Goal: Information Seeking & Learning: Learn about a topic

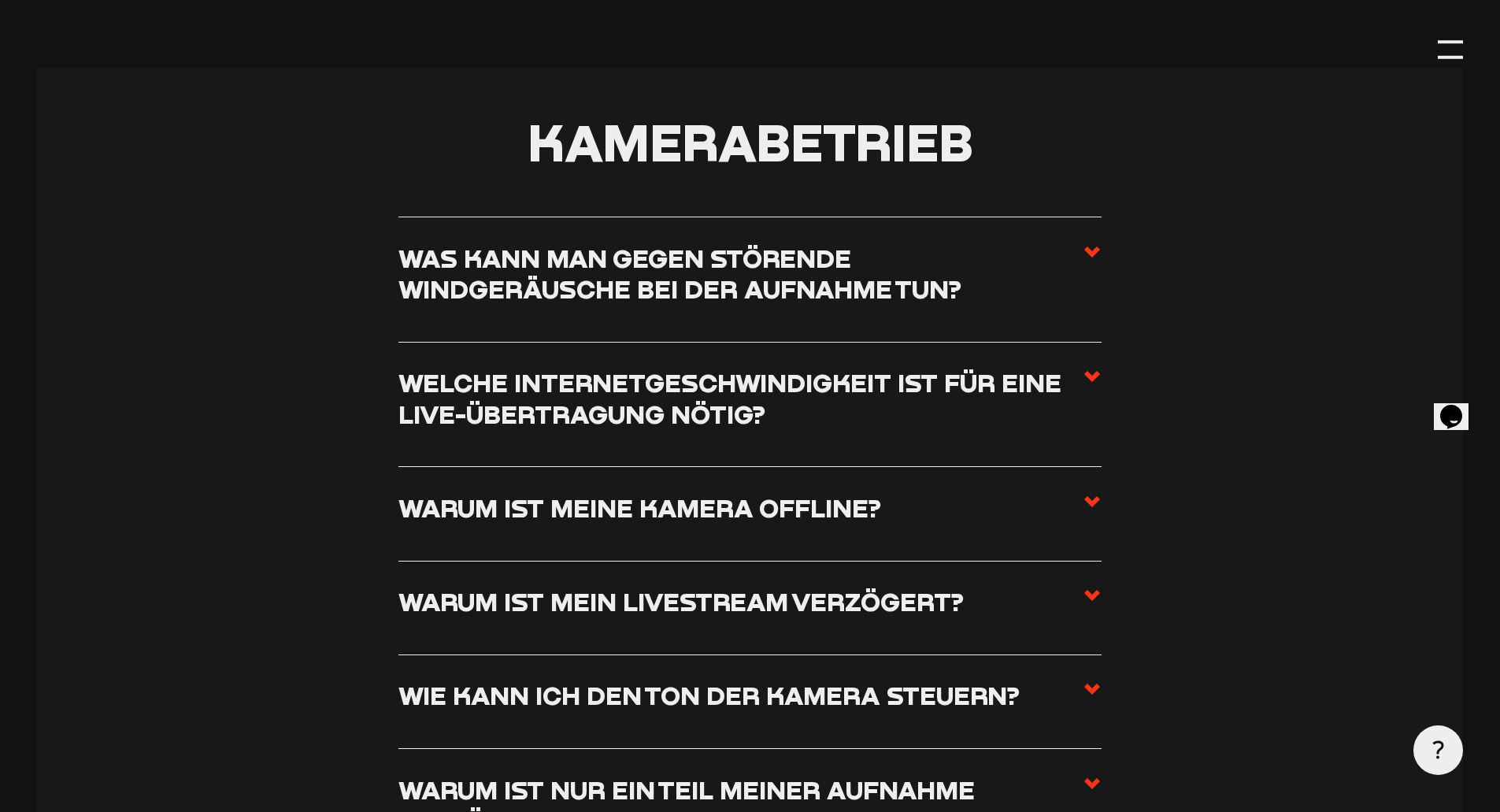
scroll to position [1733, 0]
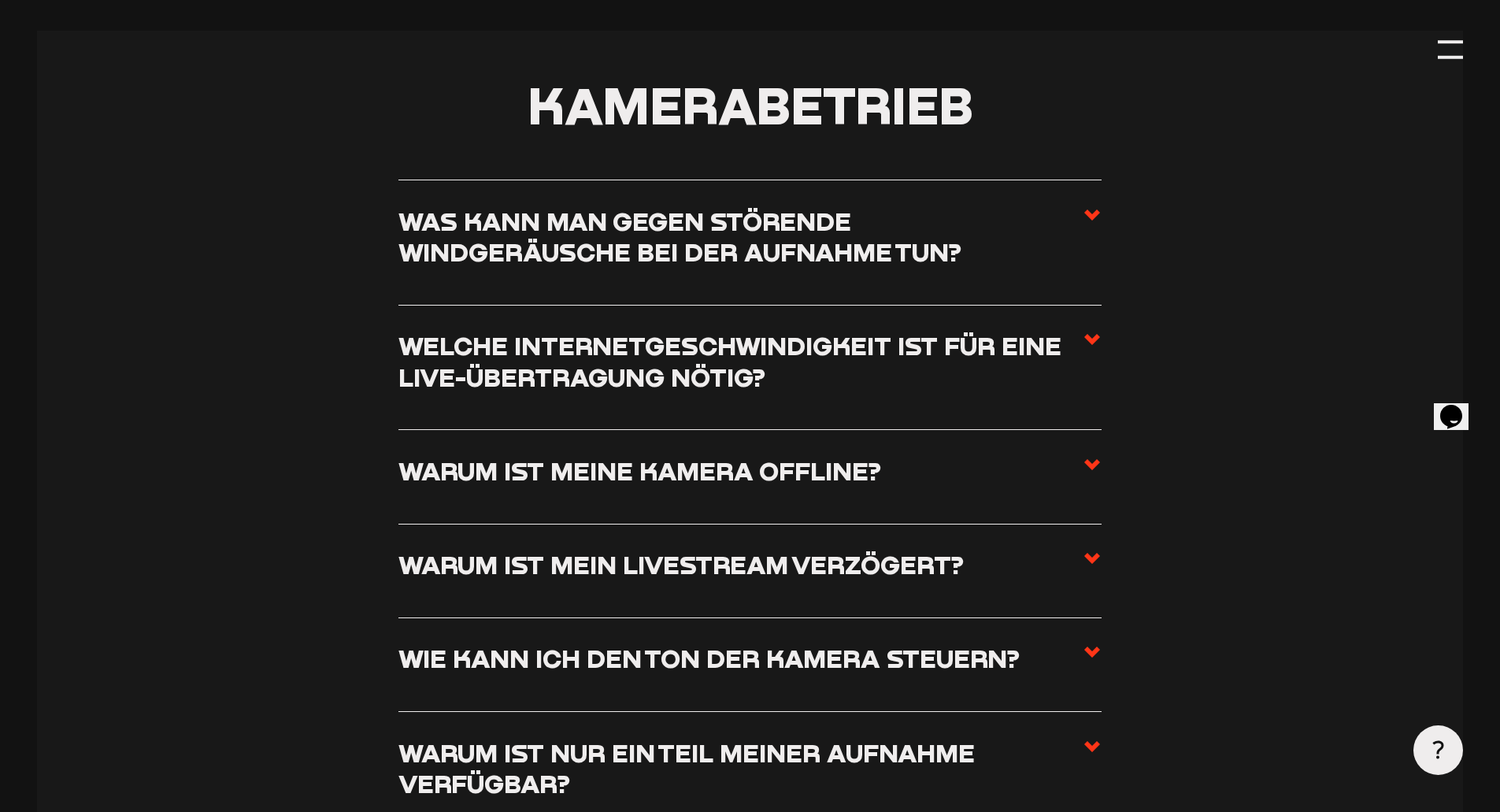
click at [1076, 221] on h3 "Was kann man gegen störende Windgeräusche bei der Aufnahme tun?" at bounding box center [740, 236] width 685 height 62
click at [0, 0] on input "Was kann man gegen störende Windgeräusche bei der Aufnahme tun?" at bounding box center [0, 0] width 0 height 0
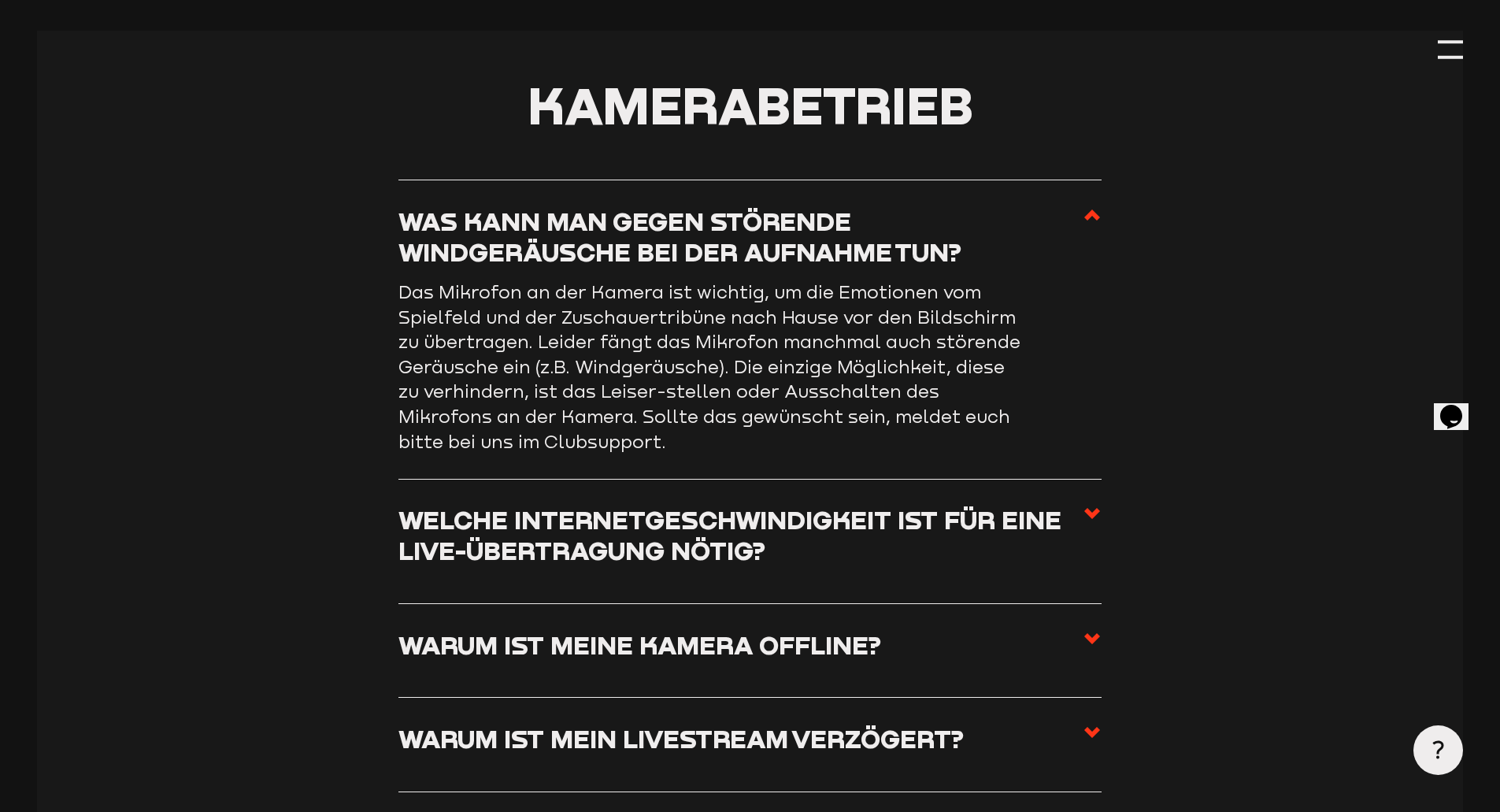
click at [1076, 221] on h3 "Was kann man gegen störende Windgeräusche bei der Aufnahme tun?" at bounding box center [740, 236] width 685 height 62
click at [0, 0] on input "Was kann man gegen störende Windgeräusche bei der Aufnahme tun?" at bounding box center [0, 0] width 0 height 0
click at [1096, 219] on use at bounding box center [1092, 215] width 15 height 11
click at [0, 0] on input "Was kann man gegen störende Windgeräusche bei der Aufnahme tun?" at bounding box center [0, 0] width 0 height 0
click at [1086, 216] on icon at bounding box center [1092, 215] width 19 height 19
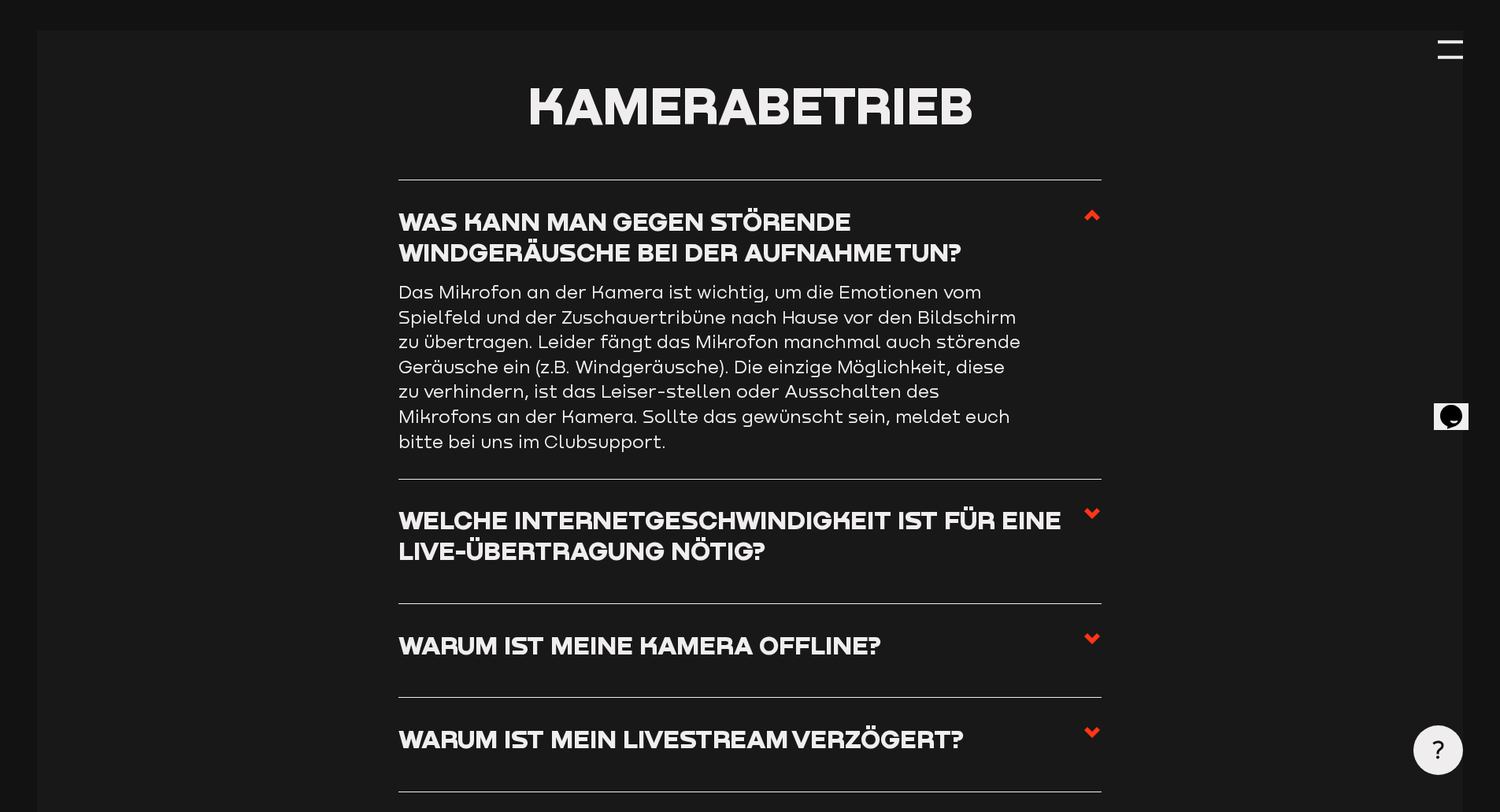
click at [0, 0] on input "Was kann man gegen störende Windgeräusche bei der Aufnahme tun?" at bounding box center [0, 0] width 0 height 0
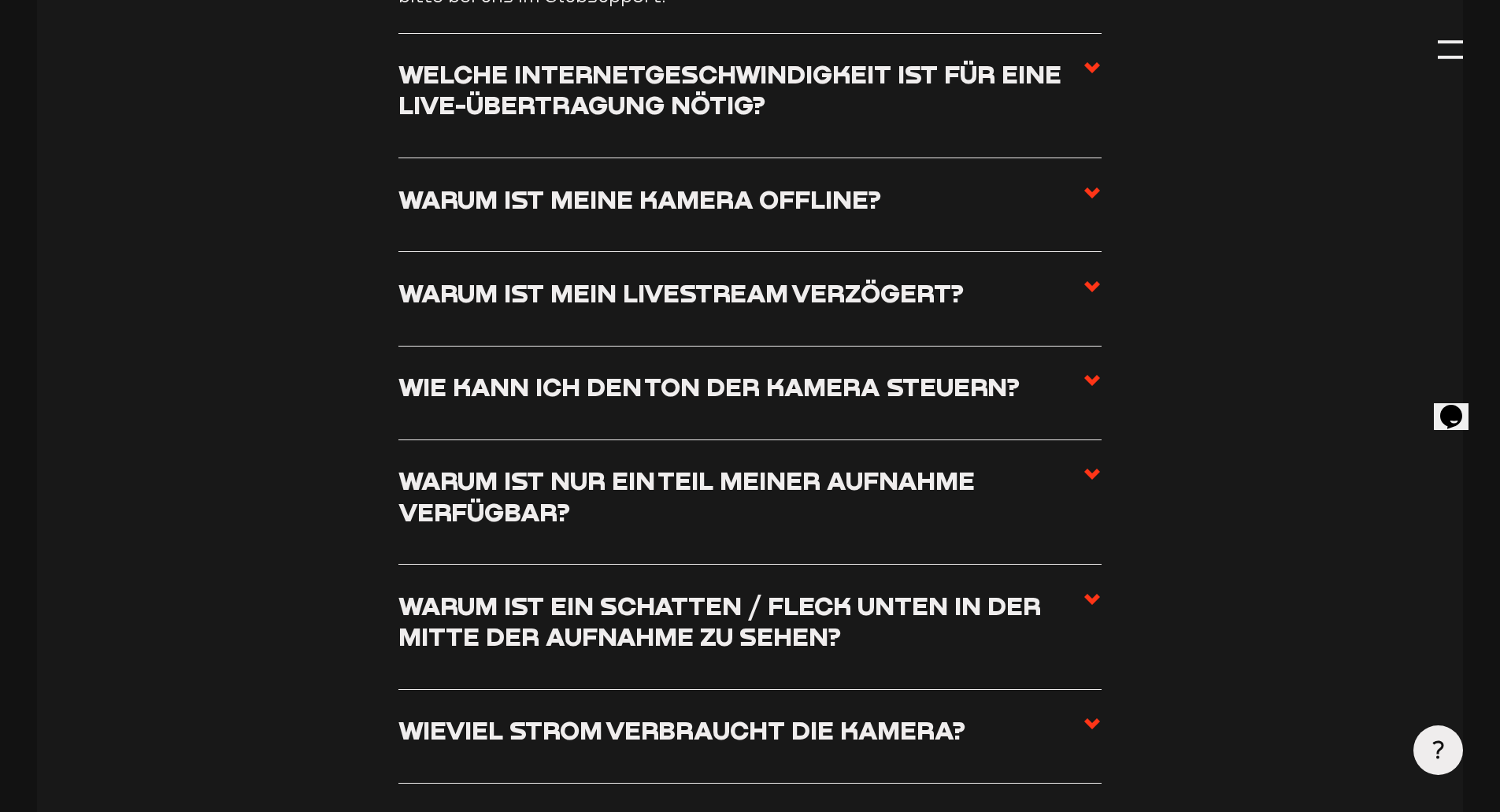
scroll to position [2205, 0]
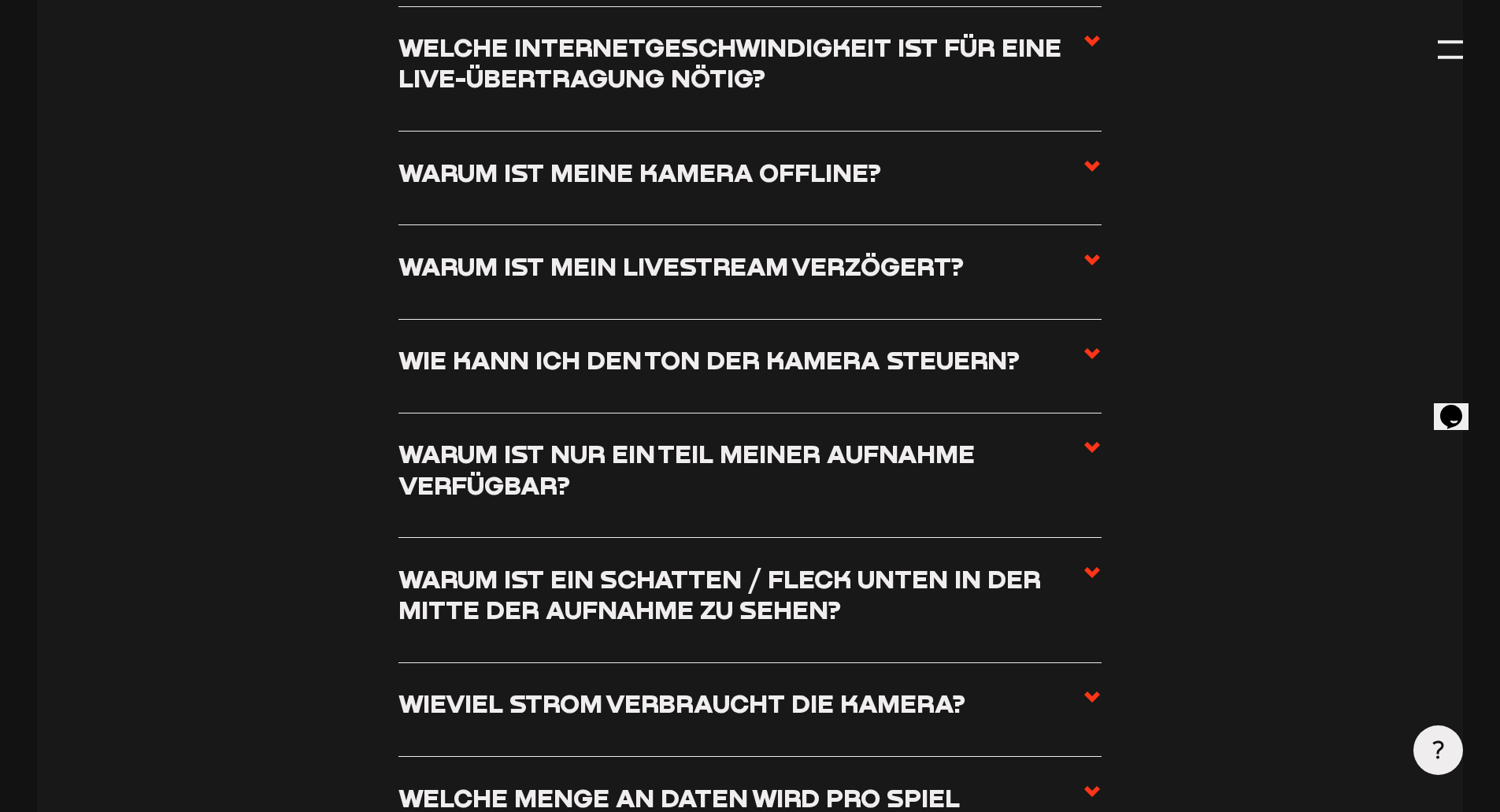
click at [864, 359] on h3 "Wie kann ich den Ton der Kamera steuern?" at bounding box center [709, 360] width 621 height 31
click at [0, 0] on input "Wie kann ich den Ton der Kamera steuern?" at bounding box center [0, 0] width 0 height 0
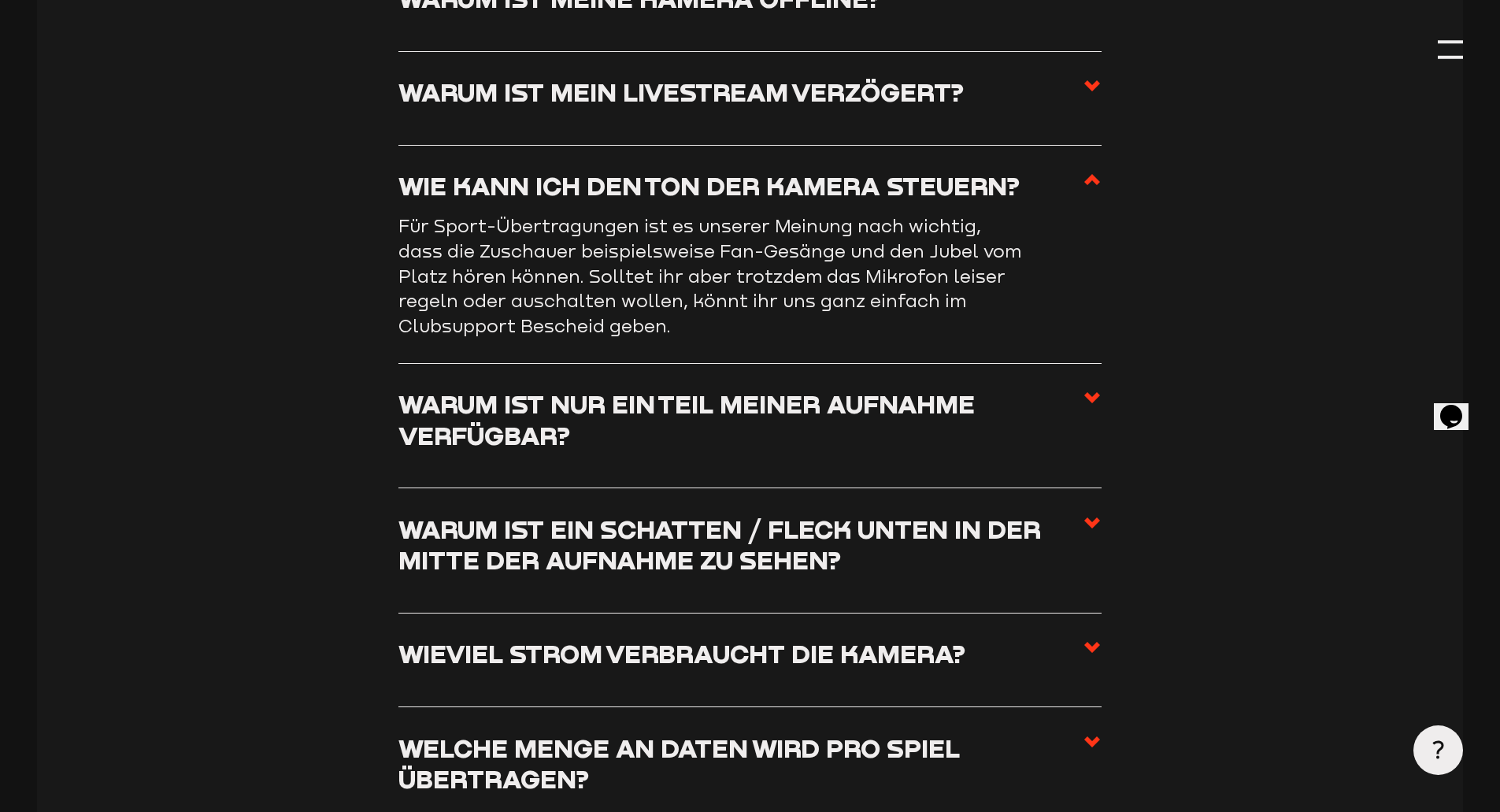
click at [1087, 185] on icon at bounding box center [1092, 179] width 19 height 19
click at [0, 0] on input "Wie kann ich den Ton der Kamera steuern?" at bounding box center [0, 0] width 0 height 0
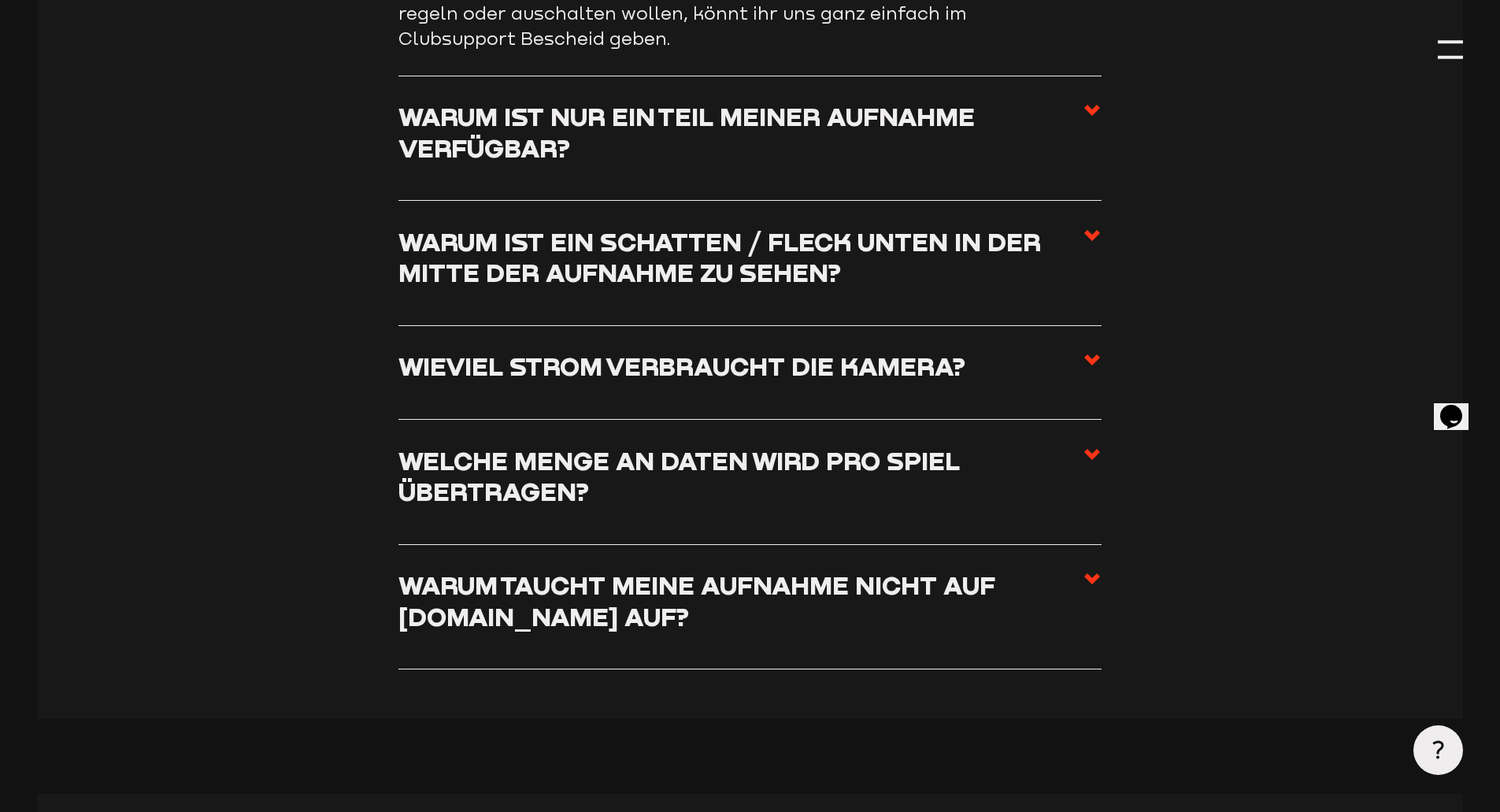
scroll to position [2520, 0]
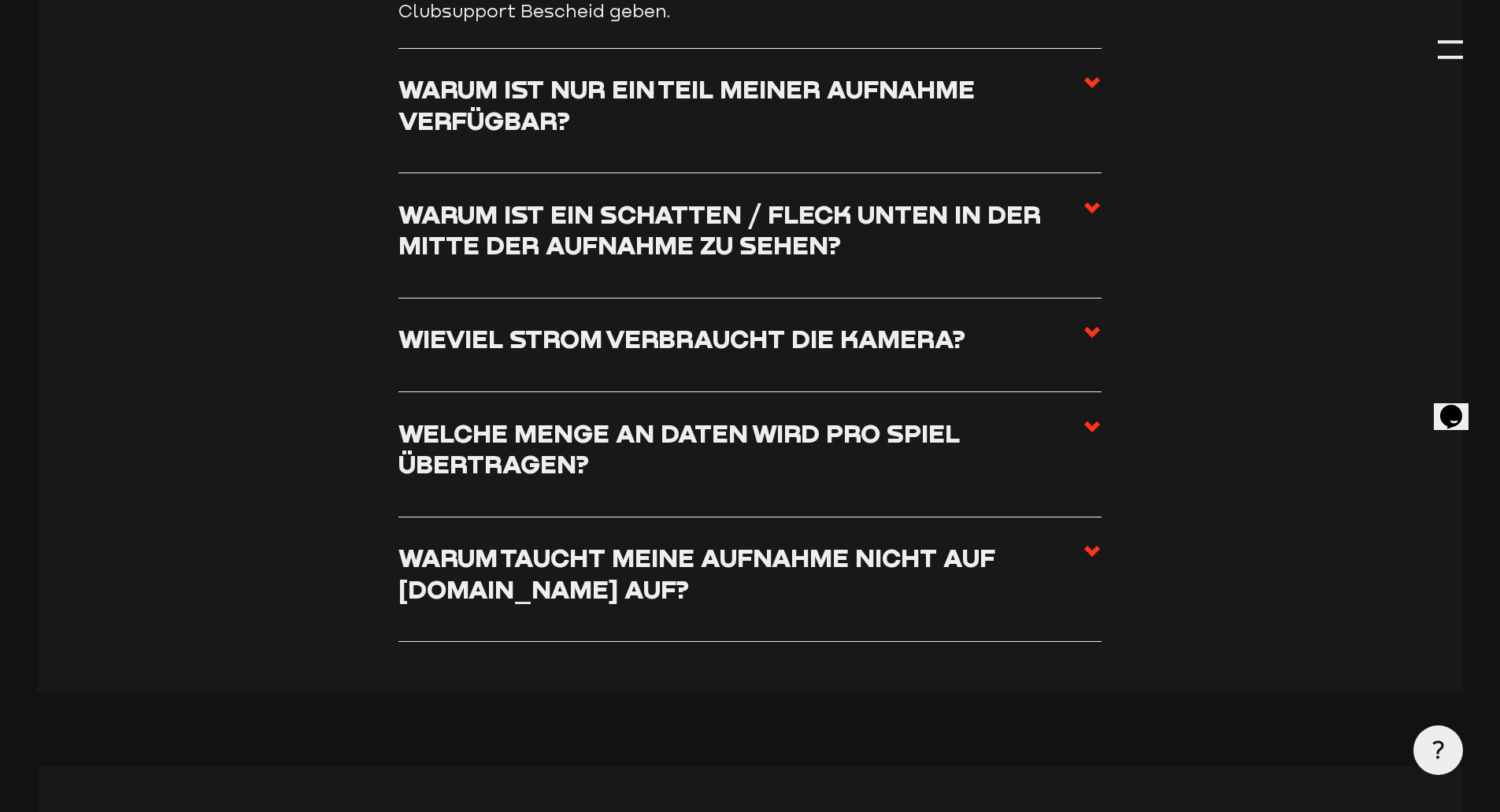
click at [604, 424] on h3 "Welche Menge an Daten wird pro Spiel übertragen?" at bounding box center [740, 448] width 685 height 62
click at [0, 0] on input "Welche Menge an Daten wird pro Spiel übertragen?" at bounding box center [0, 0] width 0 height 0
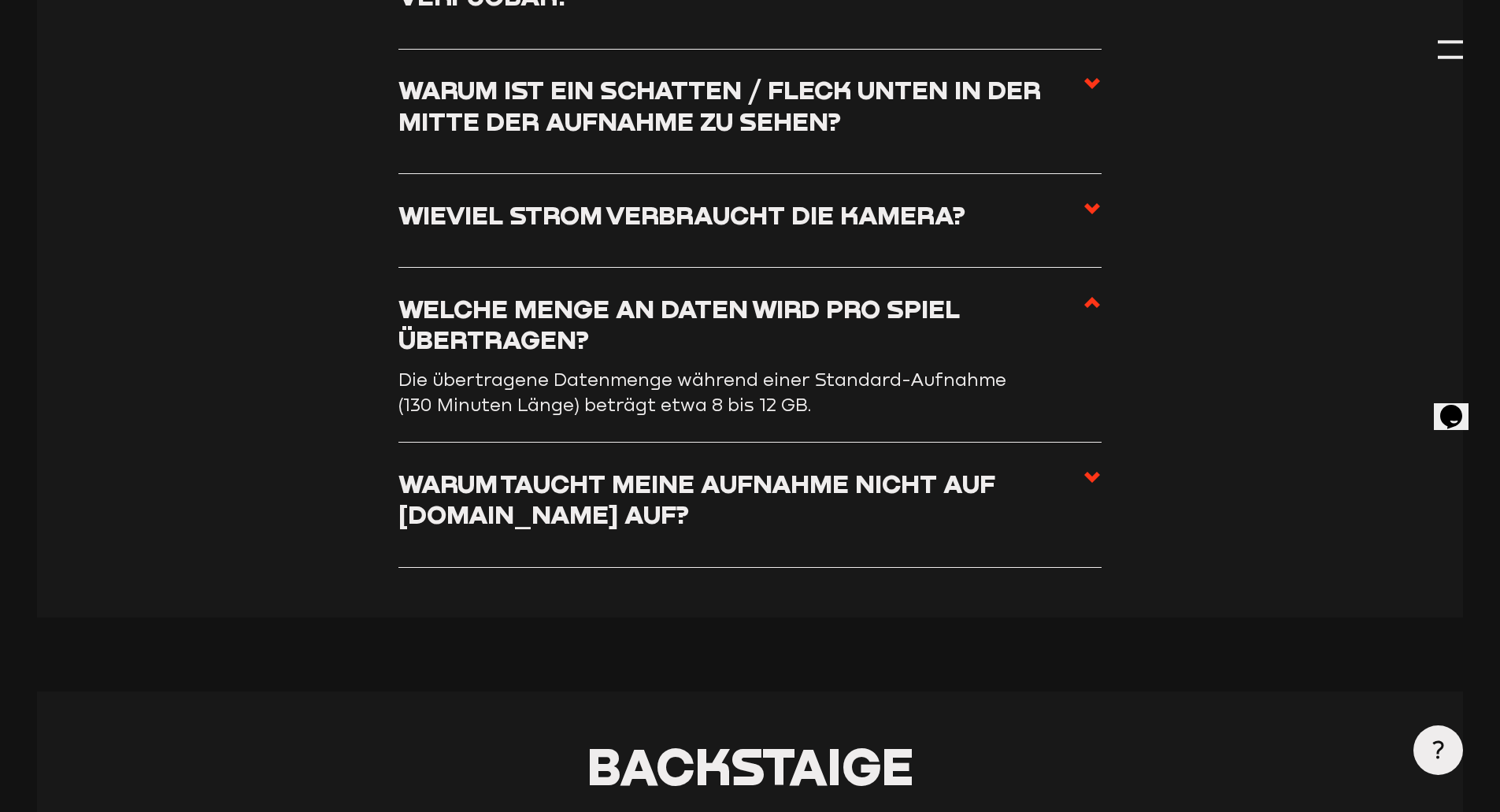
click at [604, 416] on p "Die übertragene Datenmenge während einer Standard-Aufnahme (130 Minuten Länge) …" at bounding box center [713, 391] width 630 height 50
click at [628, 491] on h3 "Warum taucht meine Aufnahme nicht auf [DOMAIN_NAME] auf?" at bounding box center [740, 498] width 685 height 62
click at [0, 0] on input "Warum taucht meine Aufnahme nicht auf [DOMAIN_NAME] auf?" at bounding box center [0, 0] width 0 height 0
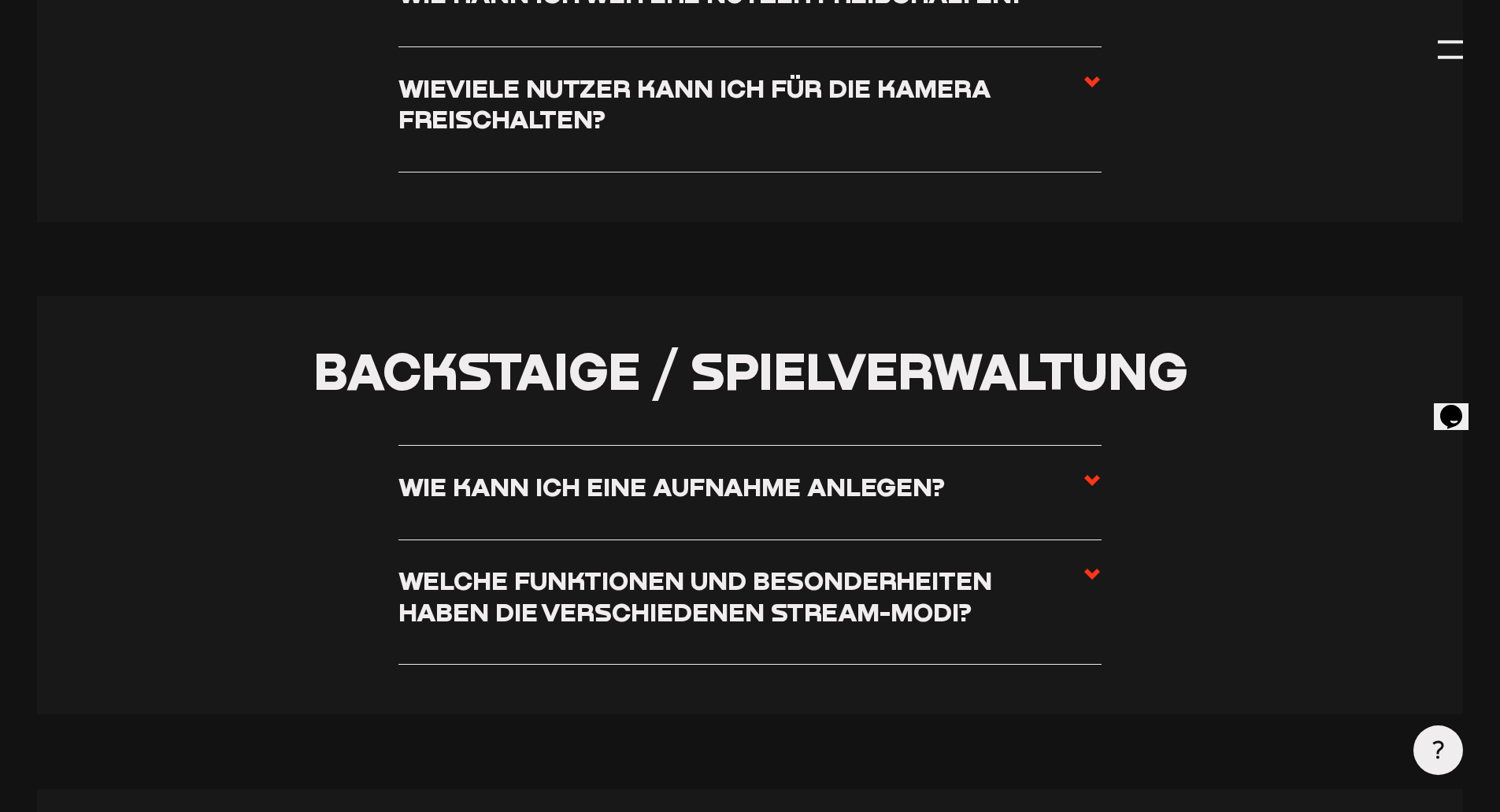
scroll to position [3938, 0]
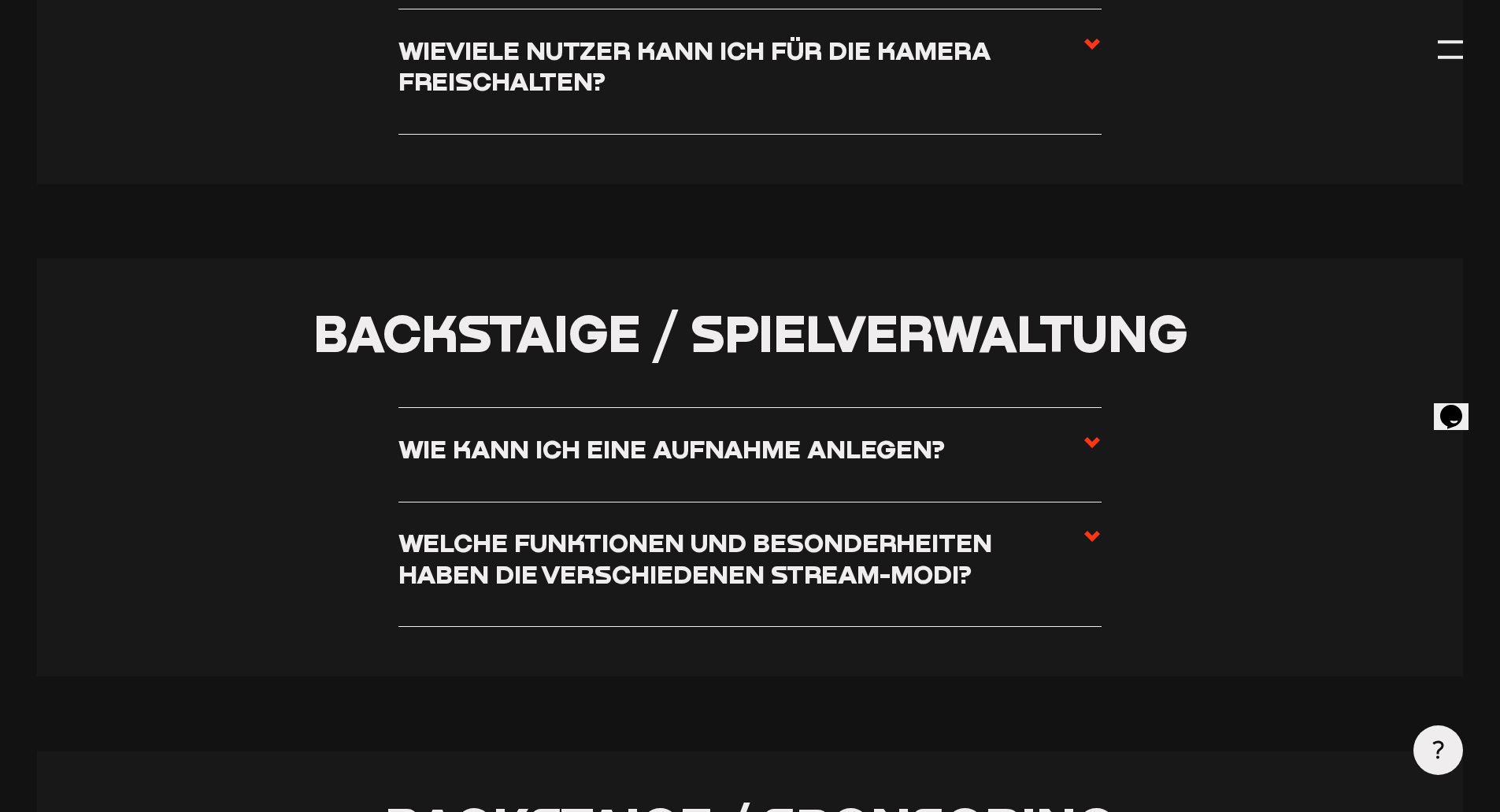
click at [670, 464] on h3 "Wie kann ich eine Aufnahme anlegen?" at bounding box center [671, 449] width 546 height 31
click at [0, 0] on input "Wie kann ich eine Aufnahme anlegen?" at bounding box center [0, 0] width 0 height 0
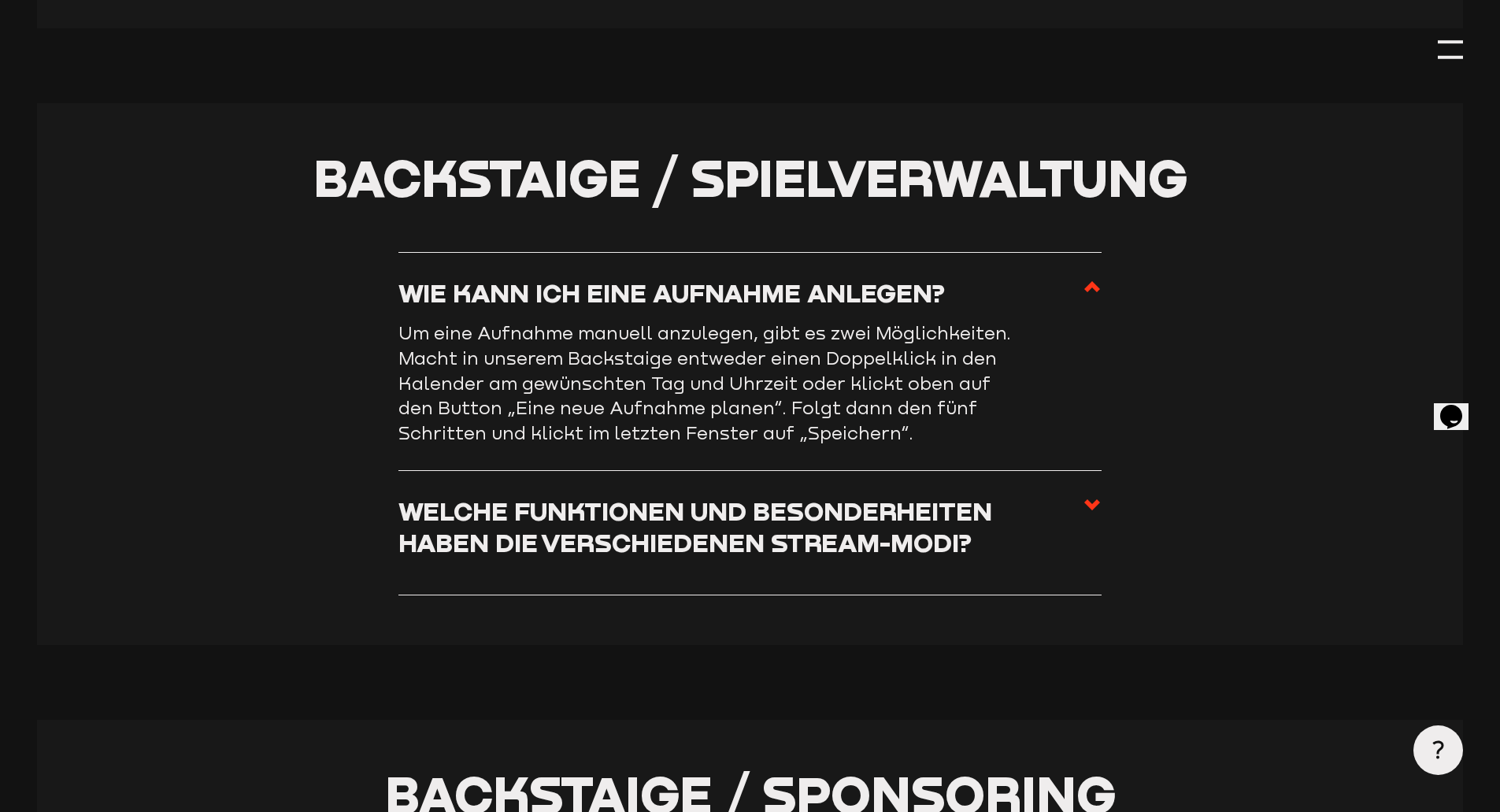
scroll to position [3922, 0]
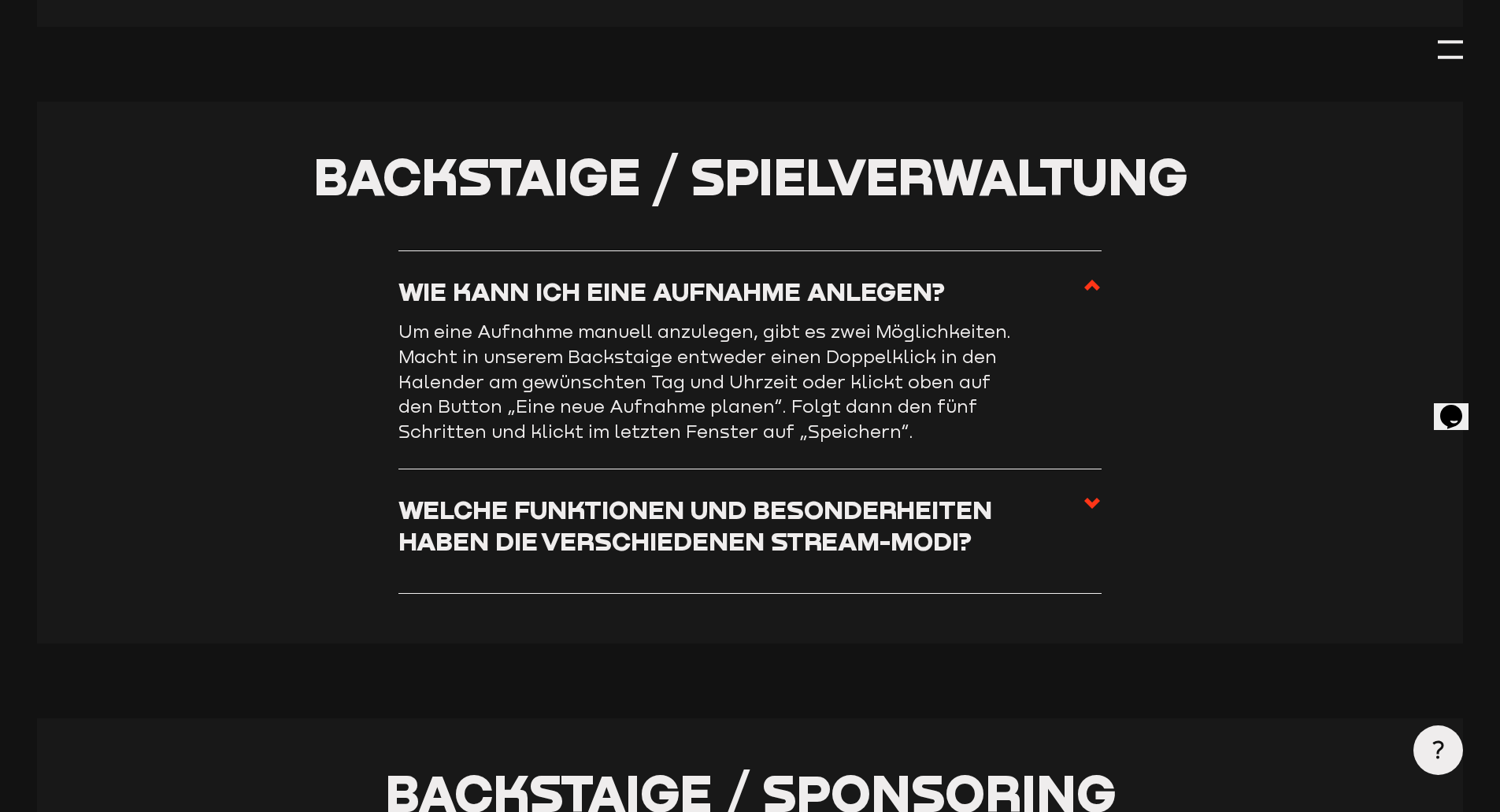
click at [779, 556] on h3 "Welche Funktionen und Besonderheiten haben die verschiedenen Stream-Modi?" at bounding box center [740, 525] width 685 height 62
click at [0, 0] on input "Welche Funktionen und Besonderheiten haben die verschiedenen Stream-Modi?" at bounding box center [0, 0] width 0 height 0
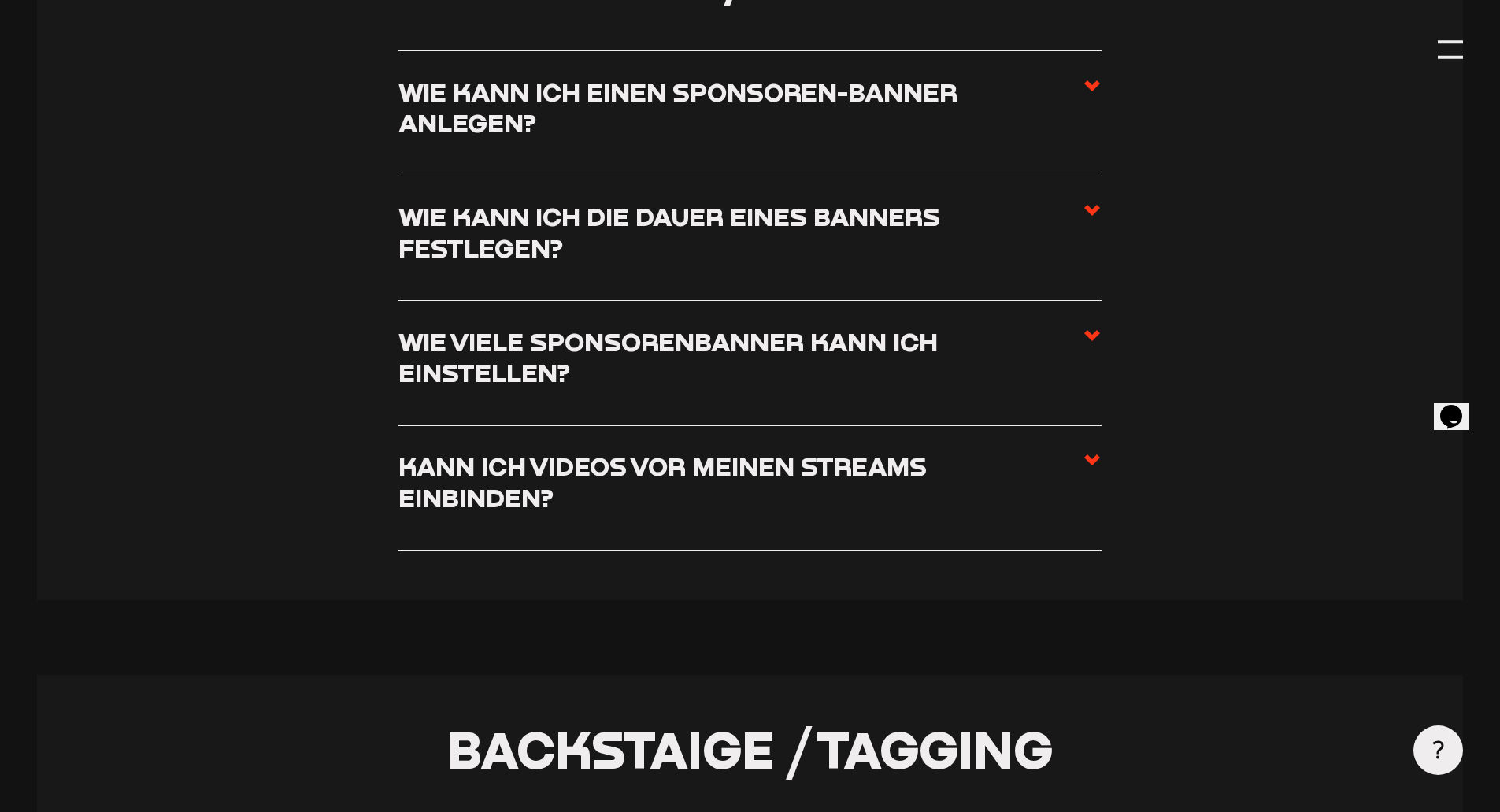
scroll to position [4945, 0]
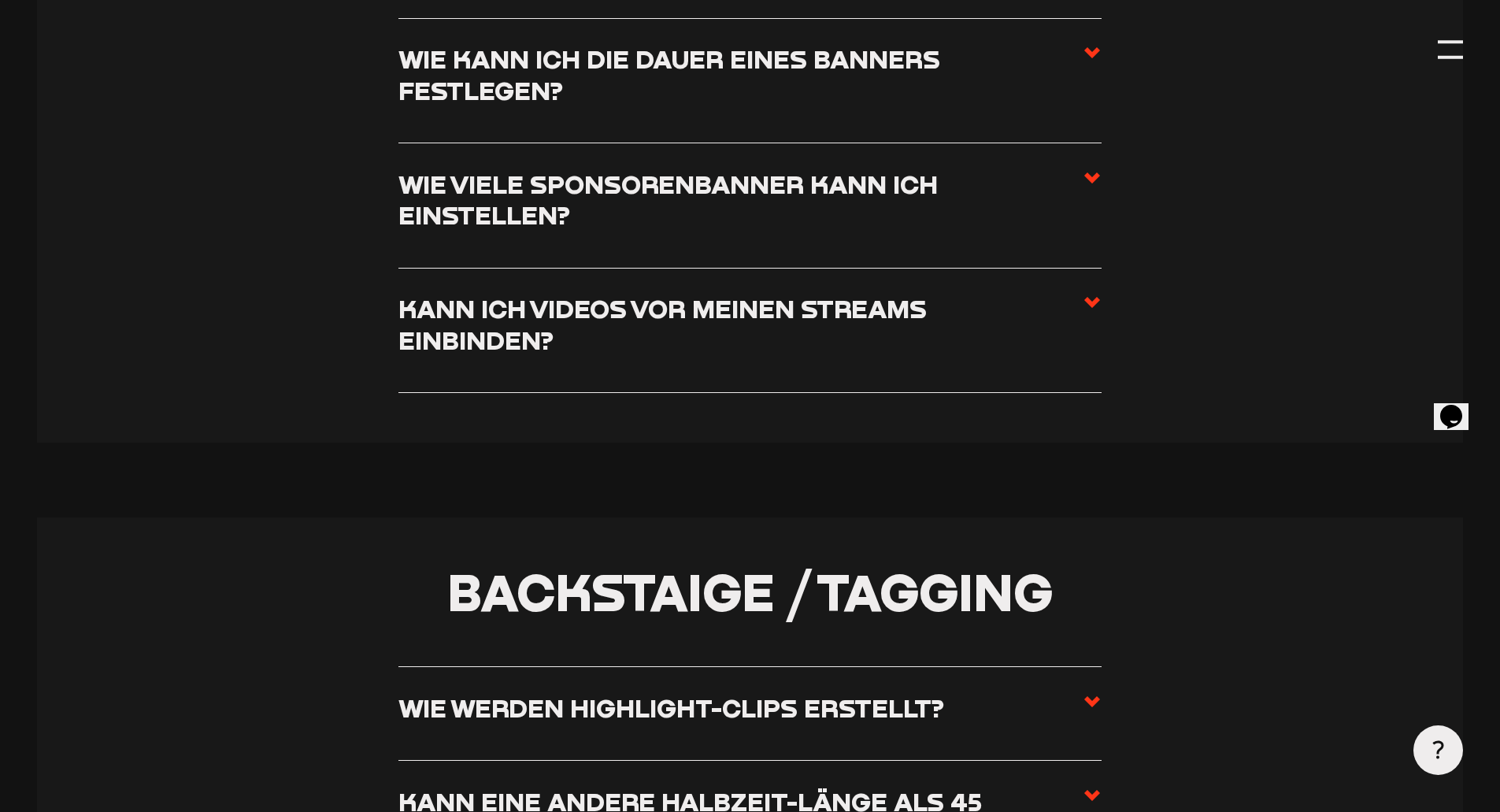
click at [1096, 308] on use at bounding box center [1092, 302] width 15 height 11
click at [0, 0] on input "Kann ich Videos vor meinen Streams einbinden?" at bounding box center [0, 0] width 0 height 0
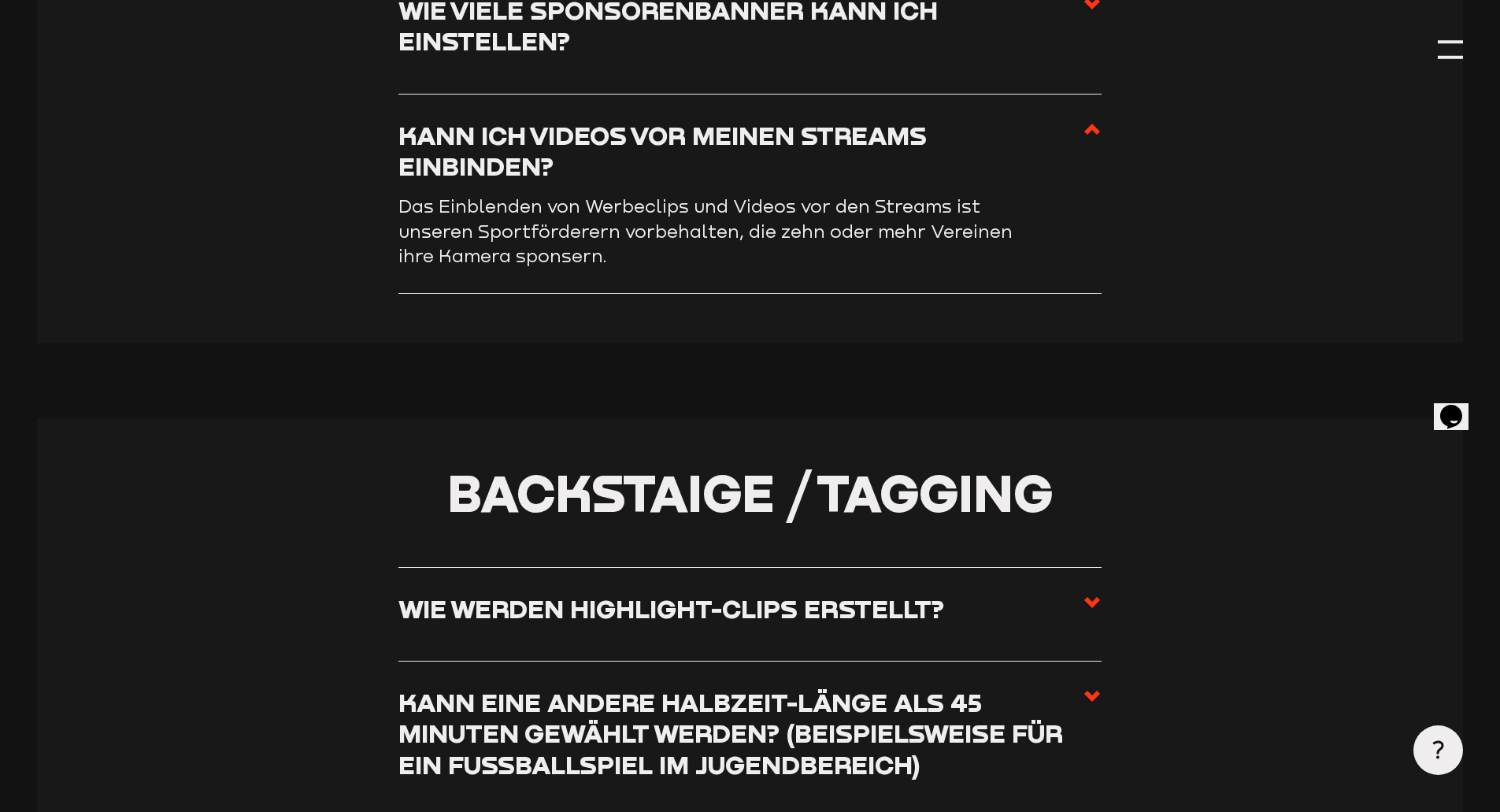
scroll to position [4771, 0]
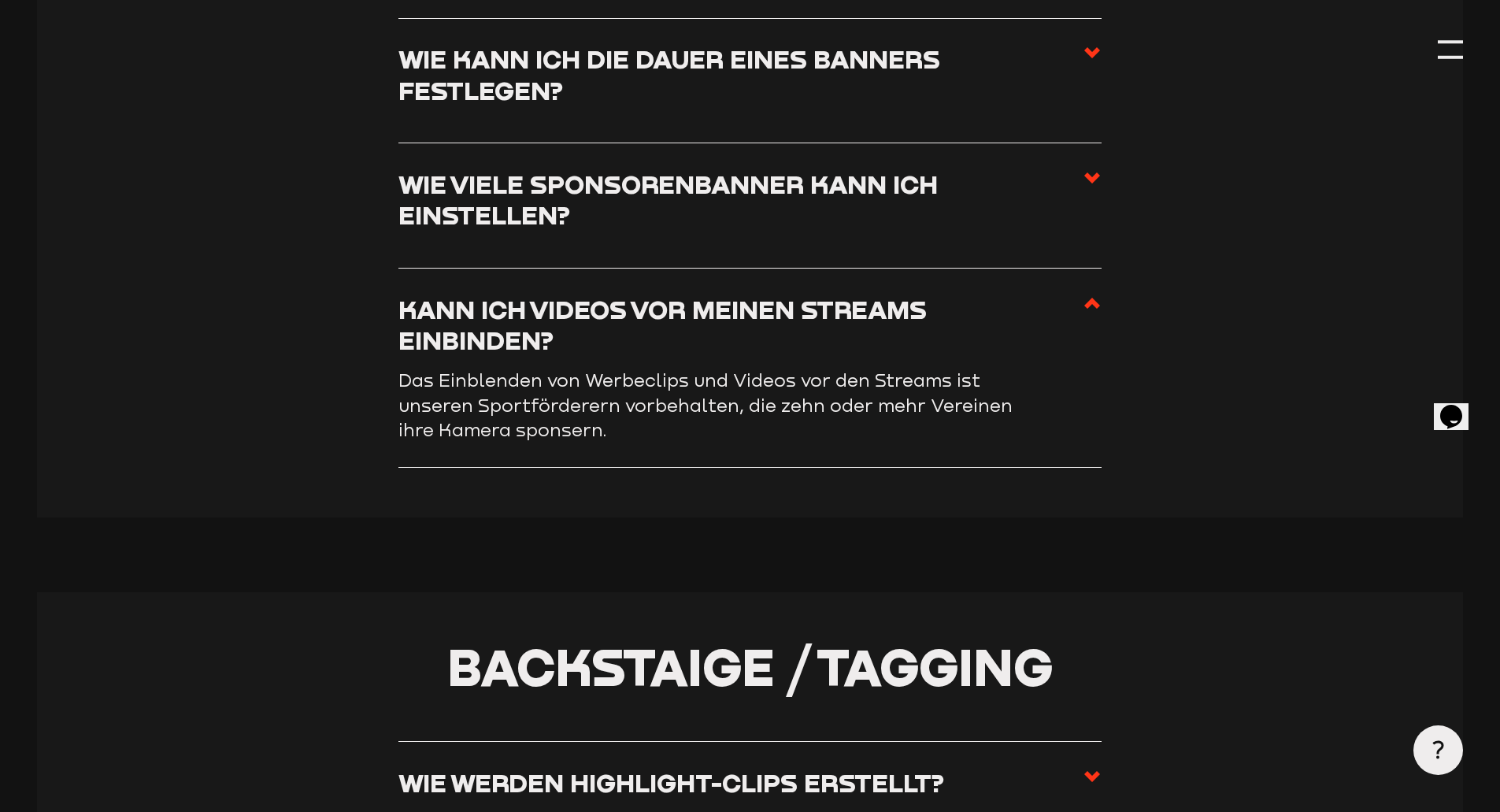
click at [1096, 309] on use at bounding box center [1092, 303] width 15 height 11
click at [0, 0] on input "Kann ich Videos vor meinen Streams einbinden?" at bounding box center [0, 0] width 0 height 0
click at [1096, 309] on use at bounding box center [1092, 303] width 15 height 11
click at [0, 0] on input "Kann ich Videos vor meinen Streams einbinden?" at bounding box center [0, 0] width 0 height 0
click at [1095, 309] on use at bounding box center [1092, 303] width 15 height 11
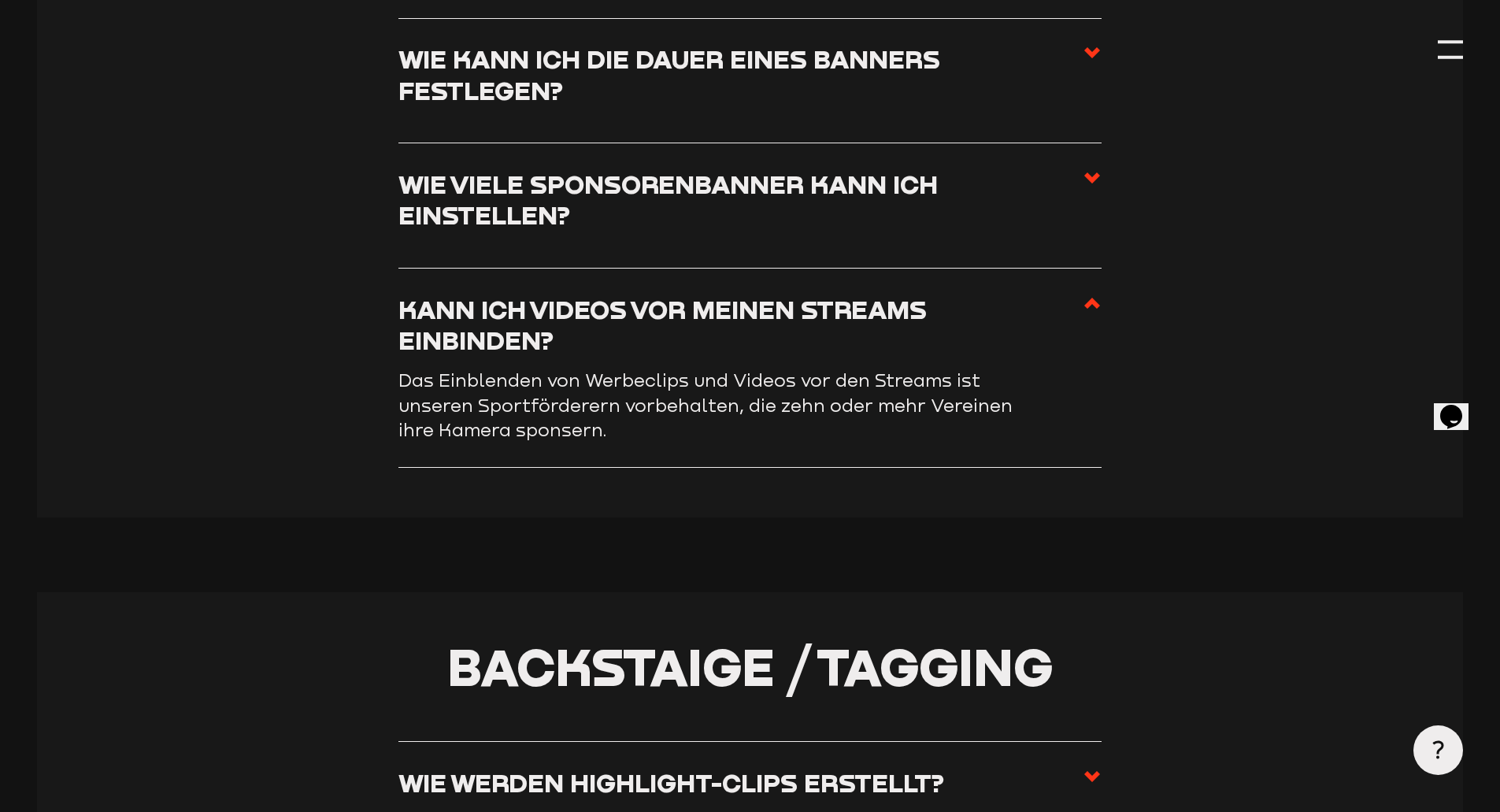
click at [0, 0] on input "Kann ich Videos vor meinen Streams einbinden?" at bounding box center [0, 0] width 0 height 0
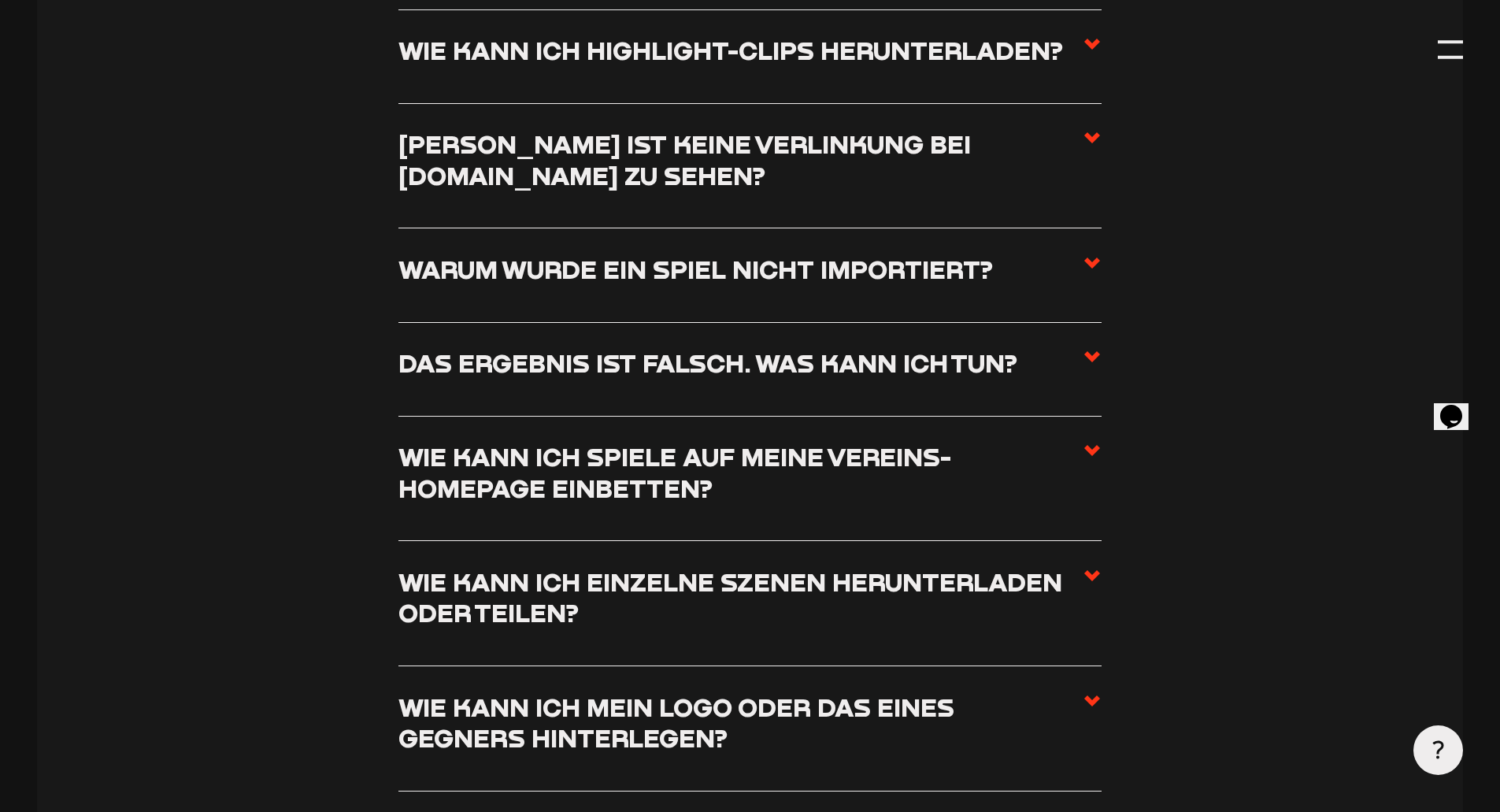
scroll to position [7134, 0]
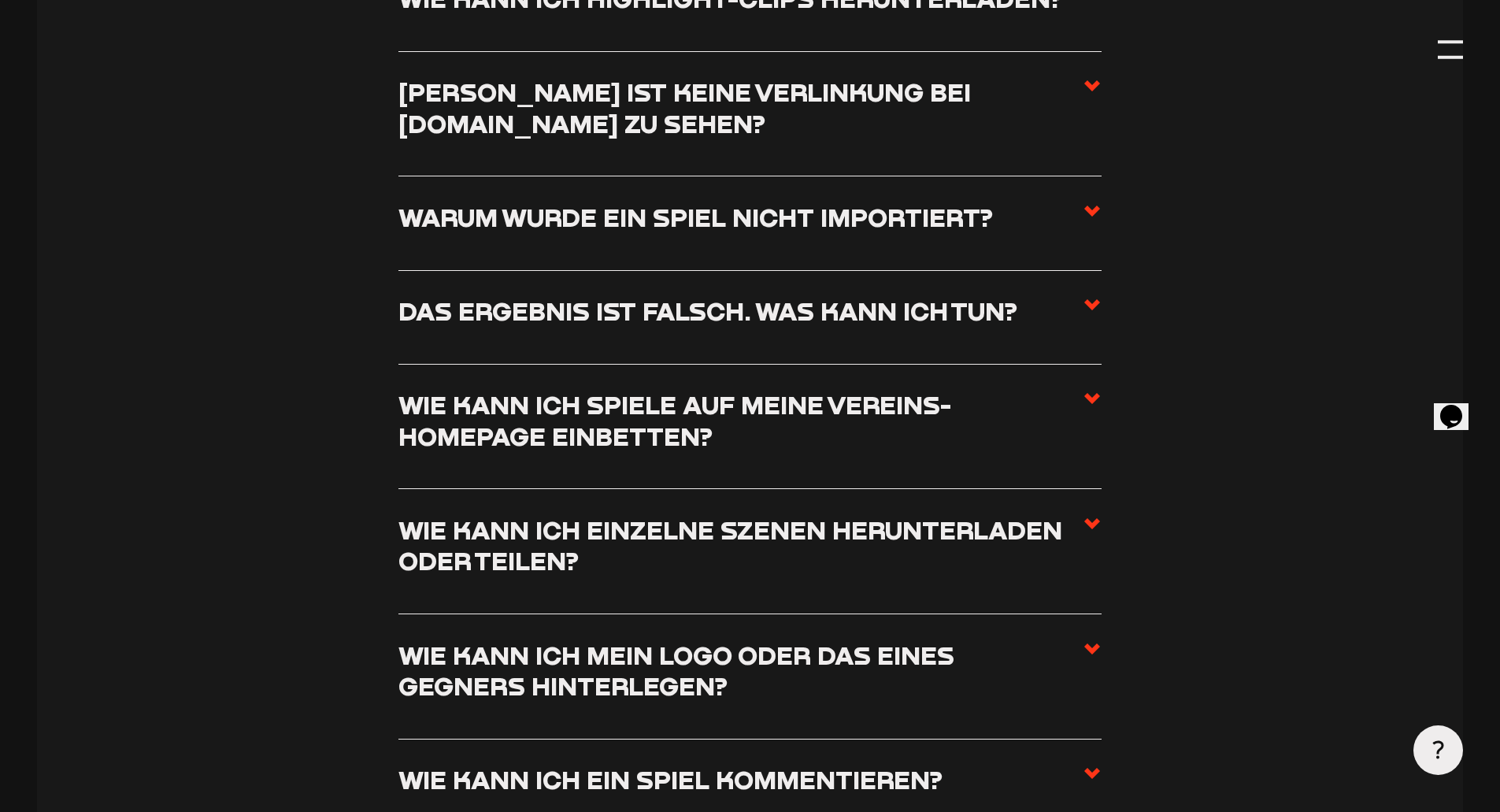
click at [1091, 91] on use at bounding box center [1092, 85] width 15 height 11
click at [0, 0] on input "[PERSON_NAME] ist keine Verlinkung bei [DOMAIN_NAME] zu sehen?" at bounding box center [0, 0] width 0 height 0
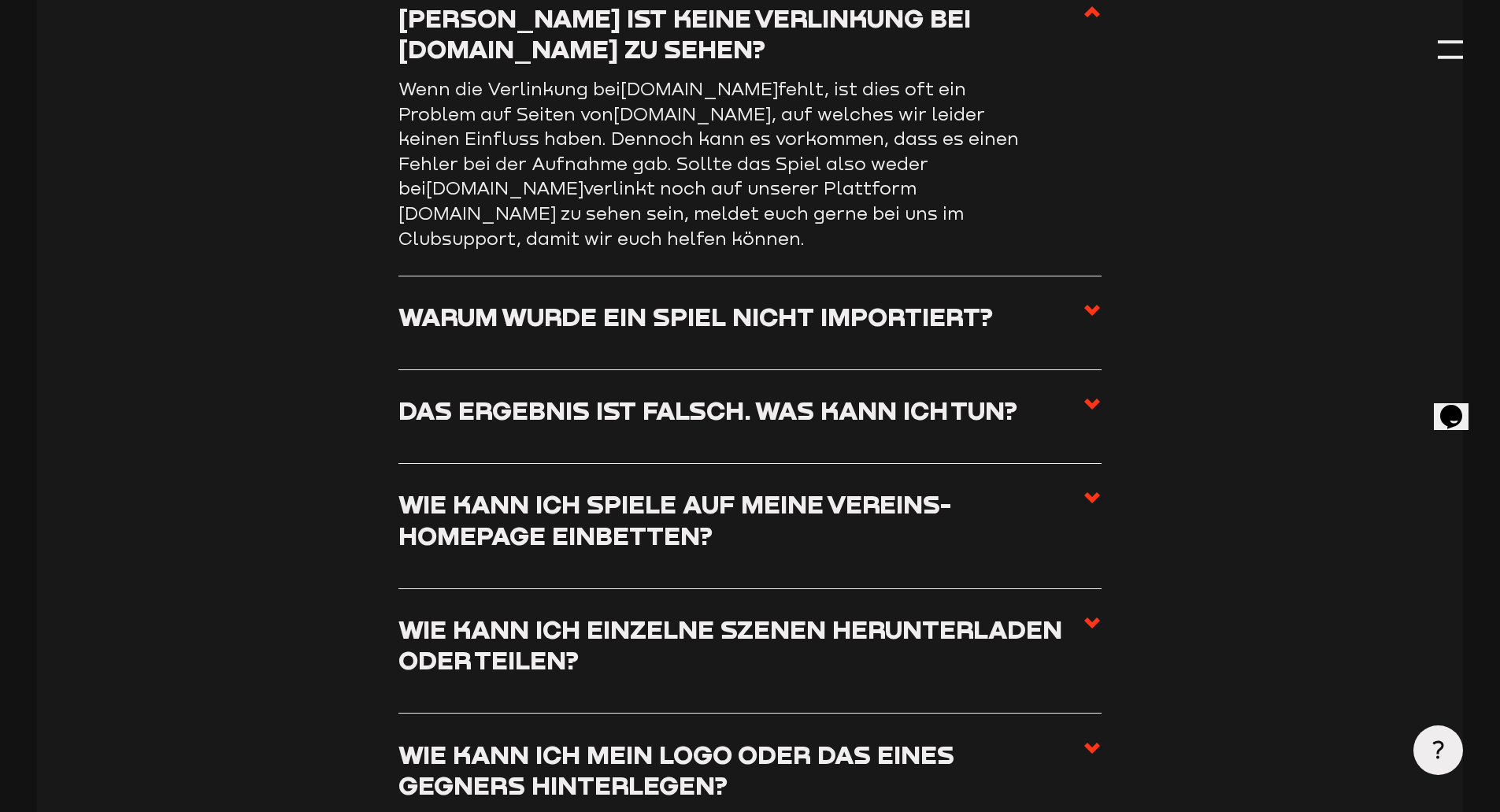
scroll to position [7058, 0]
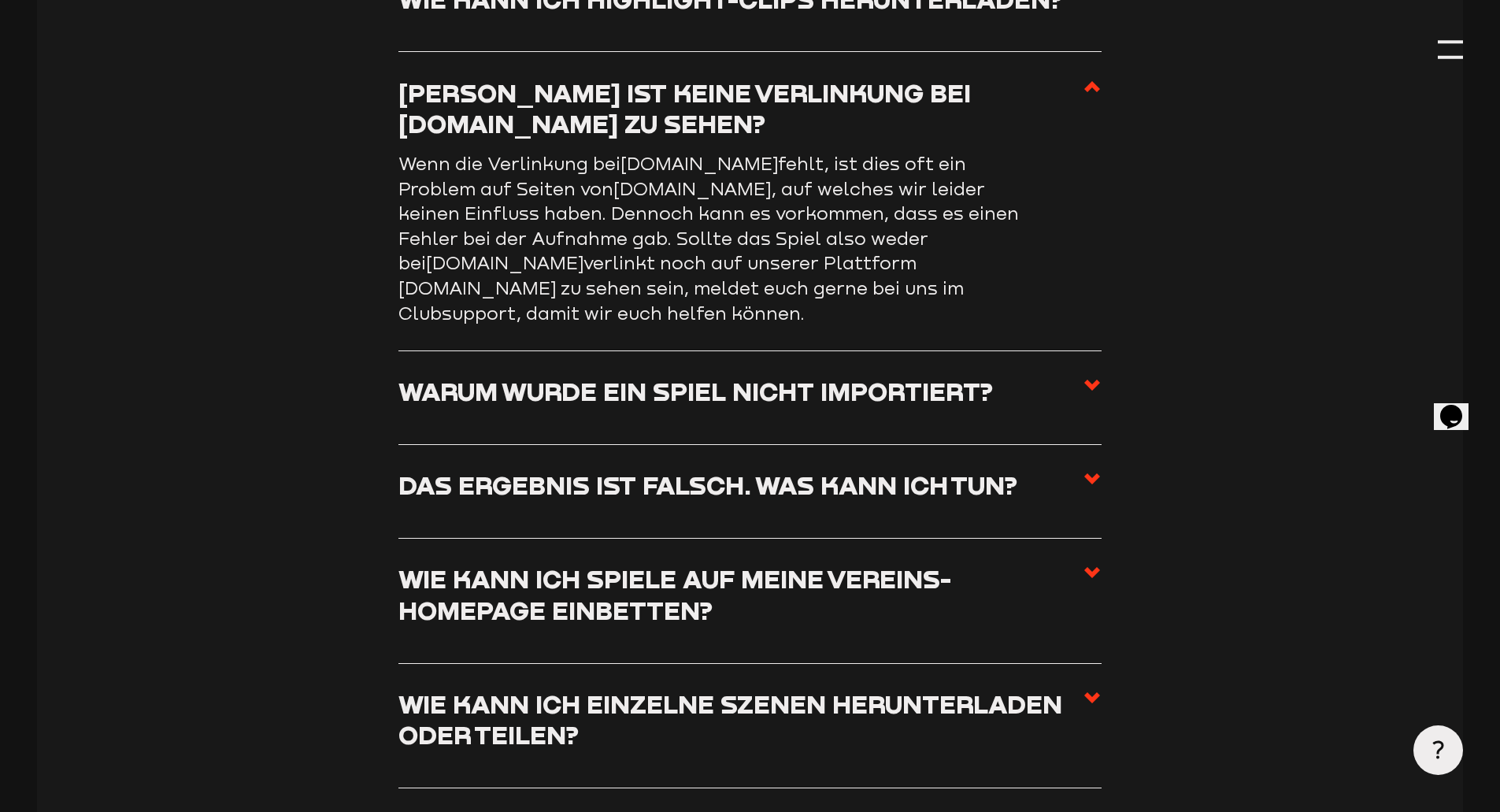
click at [1091, 92] on use at bounding box center [1092, 86] width 15 height 11
click at [0, 0] on input "[PERSON_NAME] ist keine Verlinkung bei [DOMAIN_NAME] zu sehen?" at bounding box center [0, 0] width 0 height 0
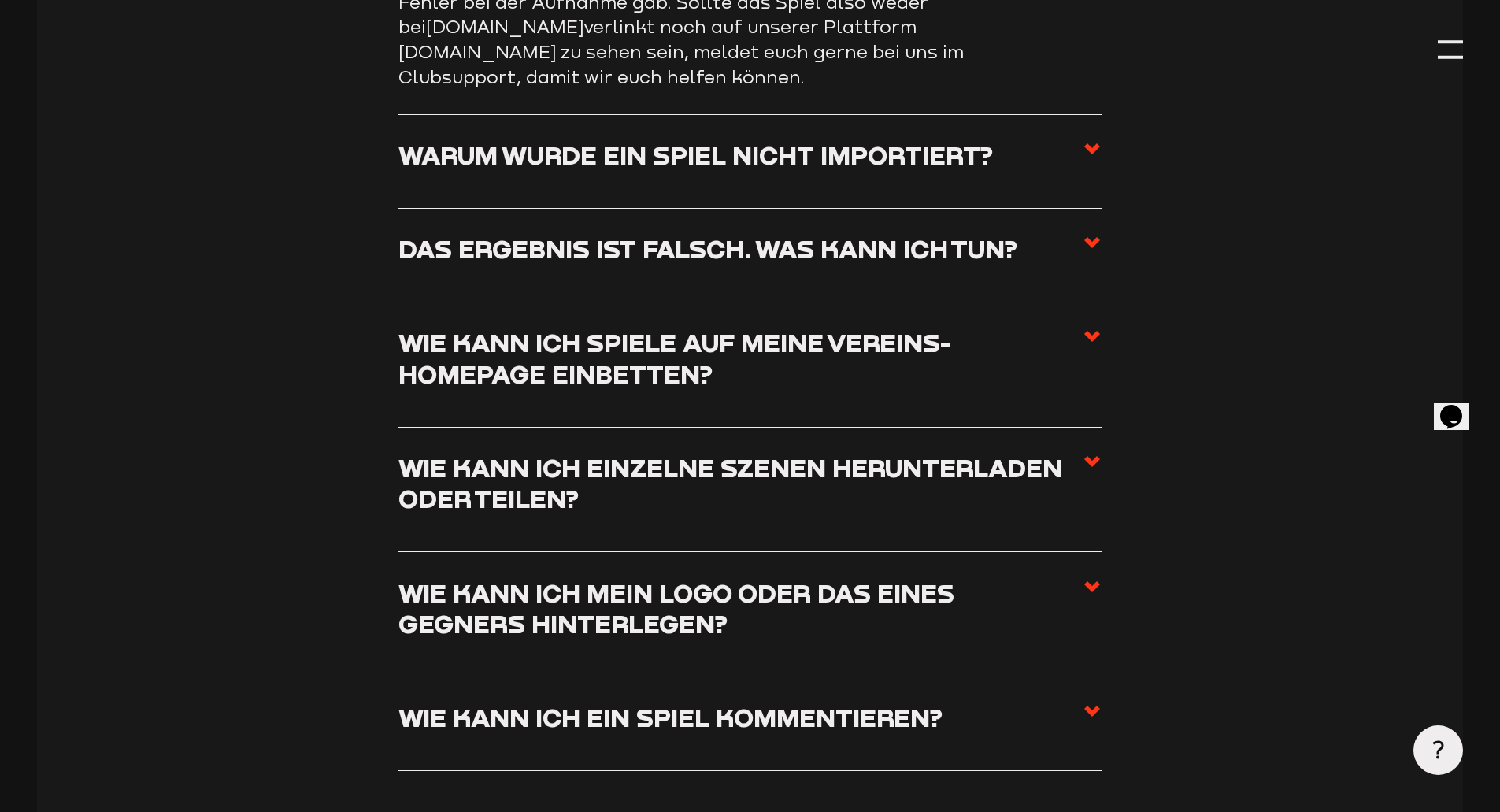
scroll to position [7374, 0]
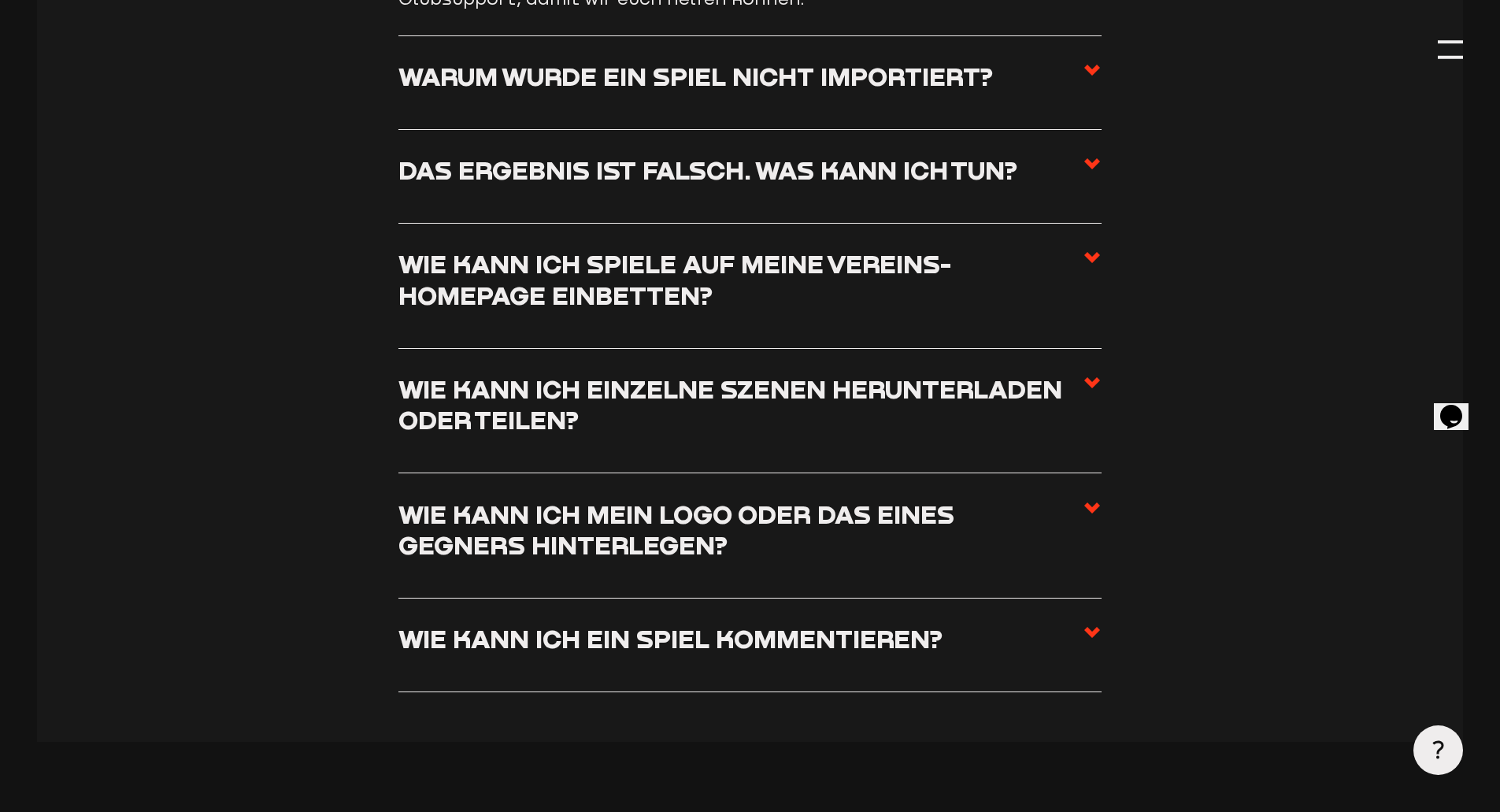
click at [1096, 161] on icon at bounding box center [1092, 164] width 19 height 19
click at [0, 0] on input "Das Ergebnis ist falsch. Was kann ich tun?" at bounding box center [0, 0] width 0 height 0
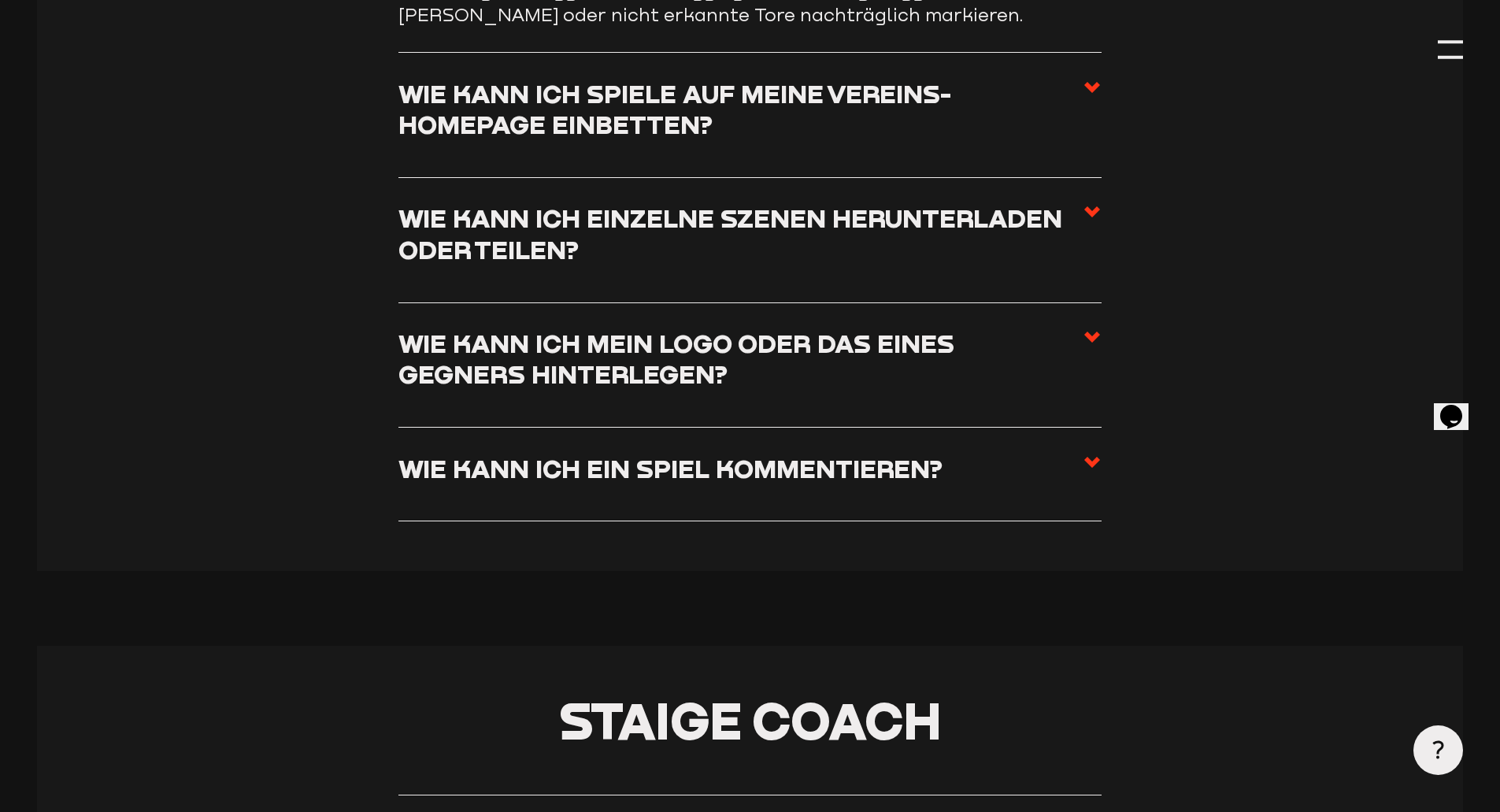
scroll to position [7531, 0]
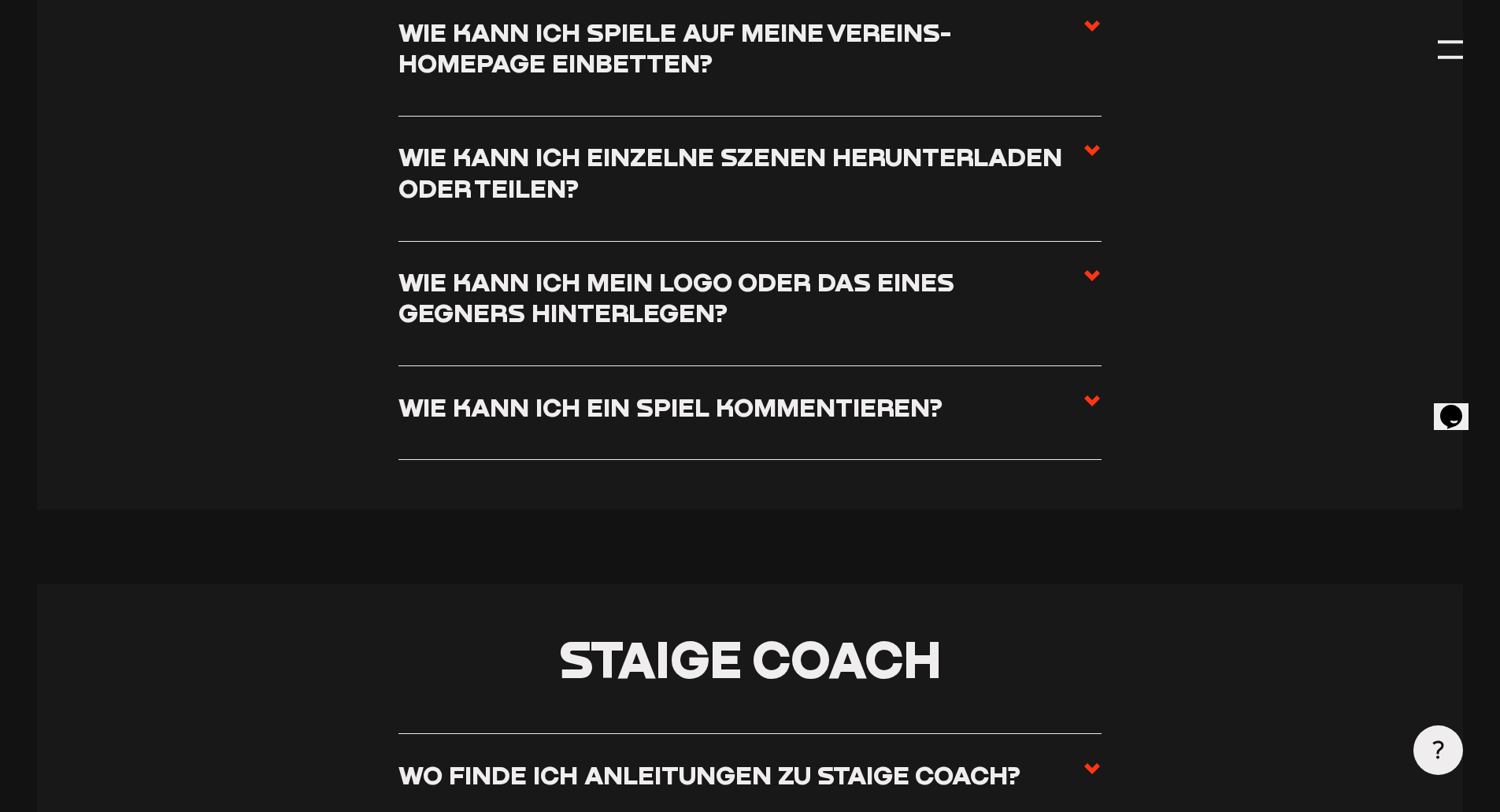
click at [1092, 35] on icon at bounding box center [1092, 26] width 19 height 19
click at [0, 0] on input "Wie kann ich Spiele auf meine Vereins-Homepage einbetten?" at bounding box center [0, 0] width 0 height 0
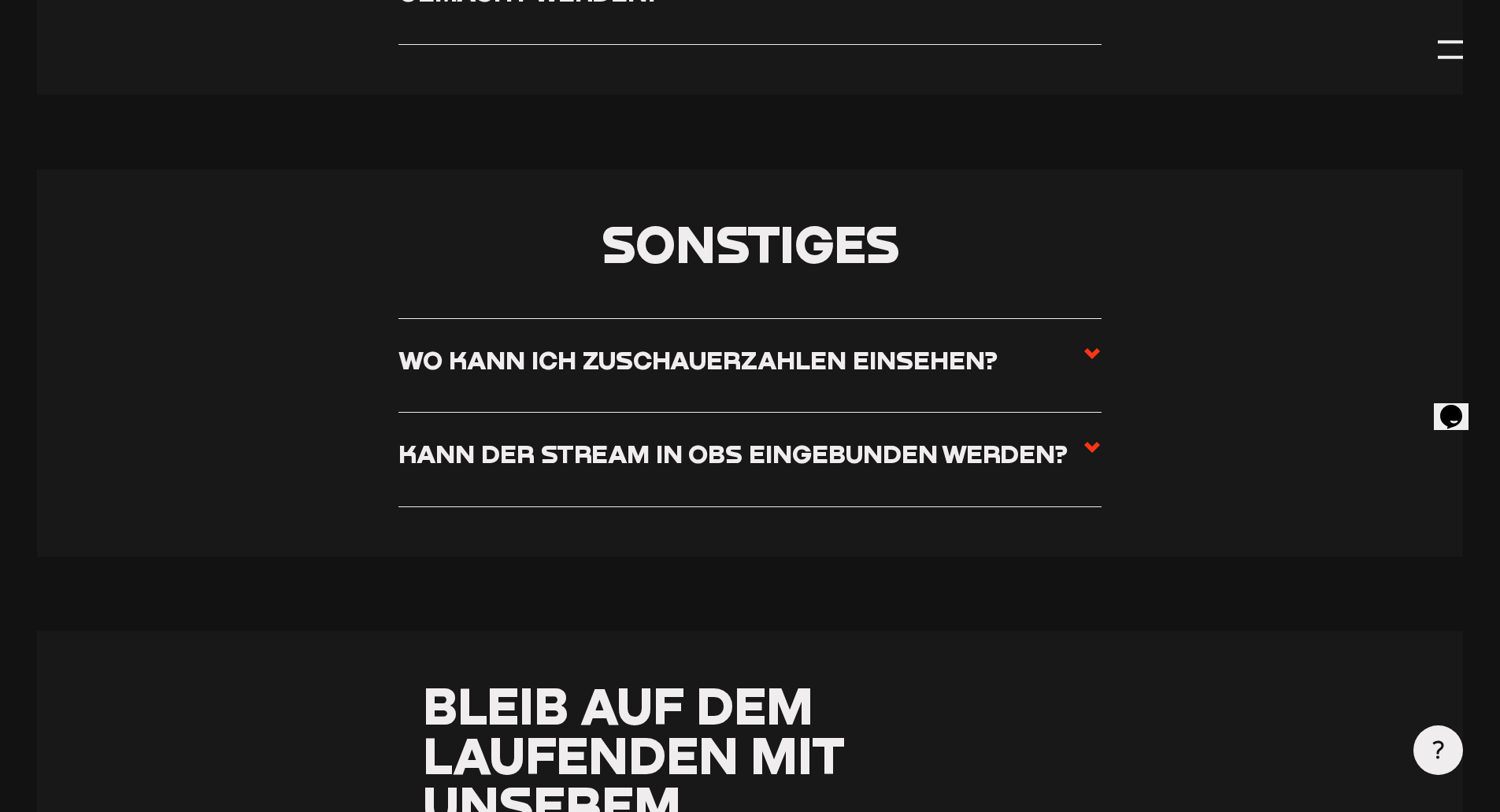
scroll to position [9815, 0]
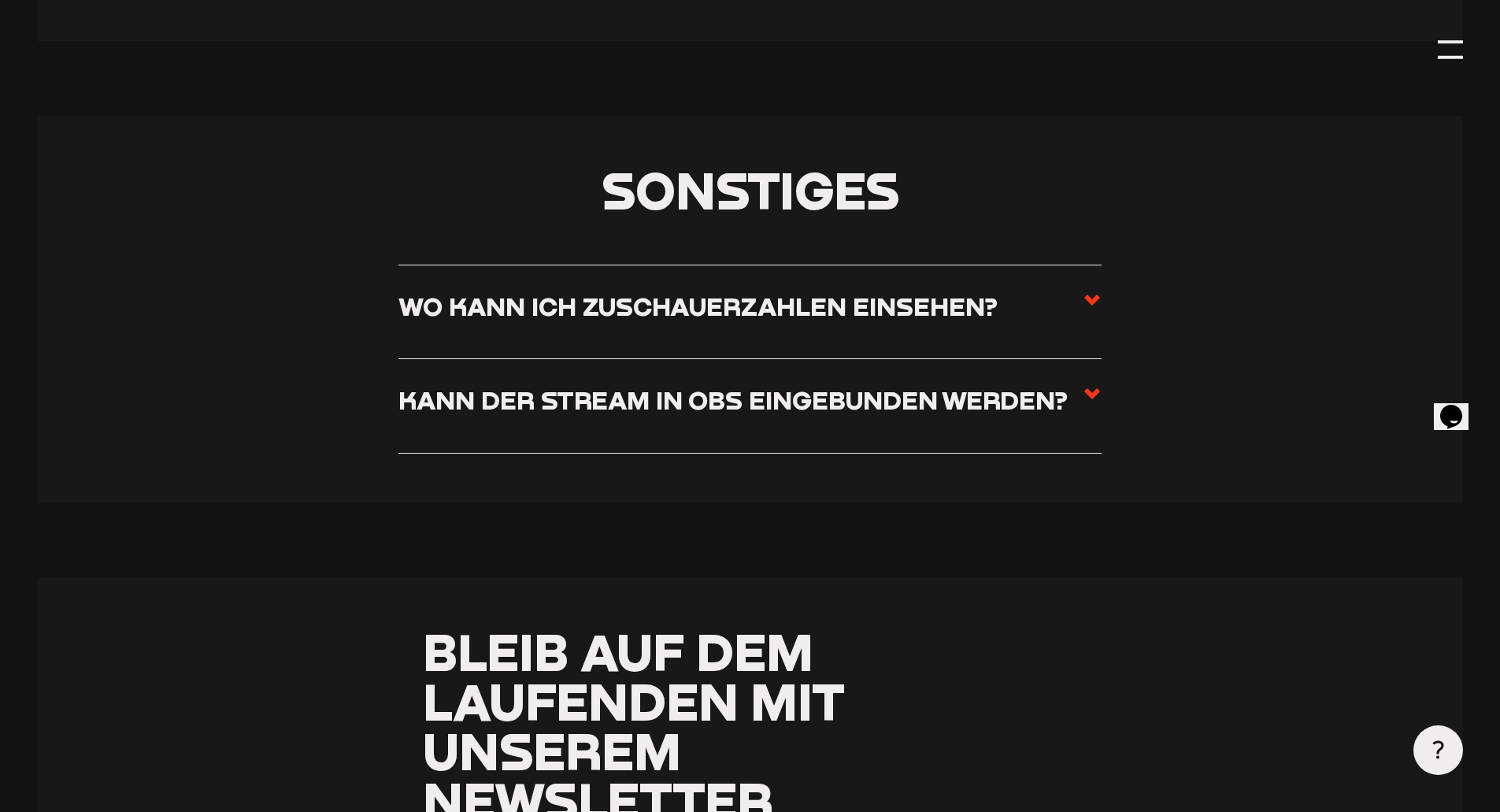
click at [1101, 334] on span at bounding box center [1092, 312] width 19 height 44
click at [0, 0] on input "Wo kann ich Zuschauerzahlen einsehen?" at bounding box center [0, 0] width 0 height 0
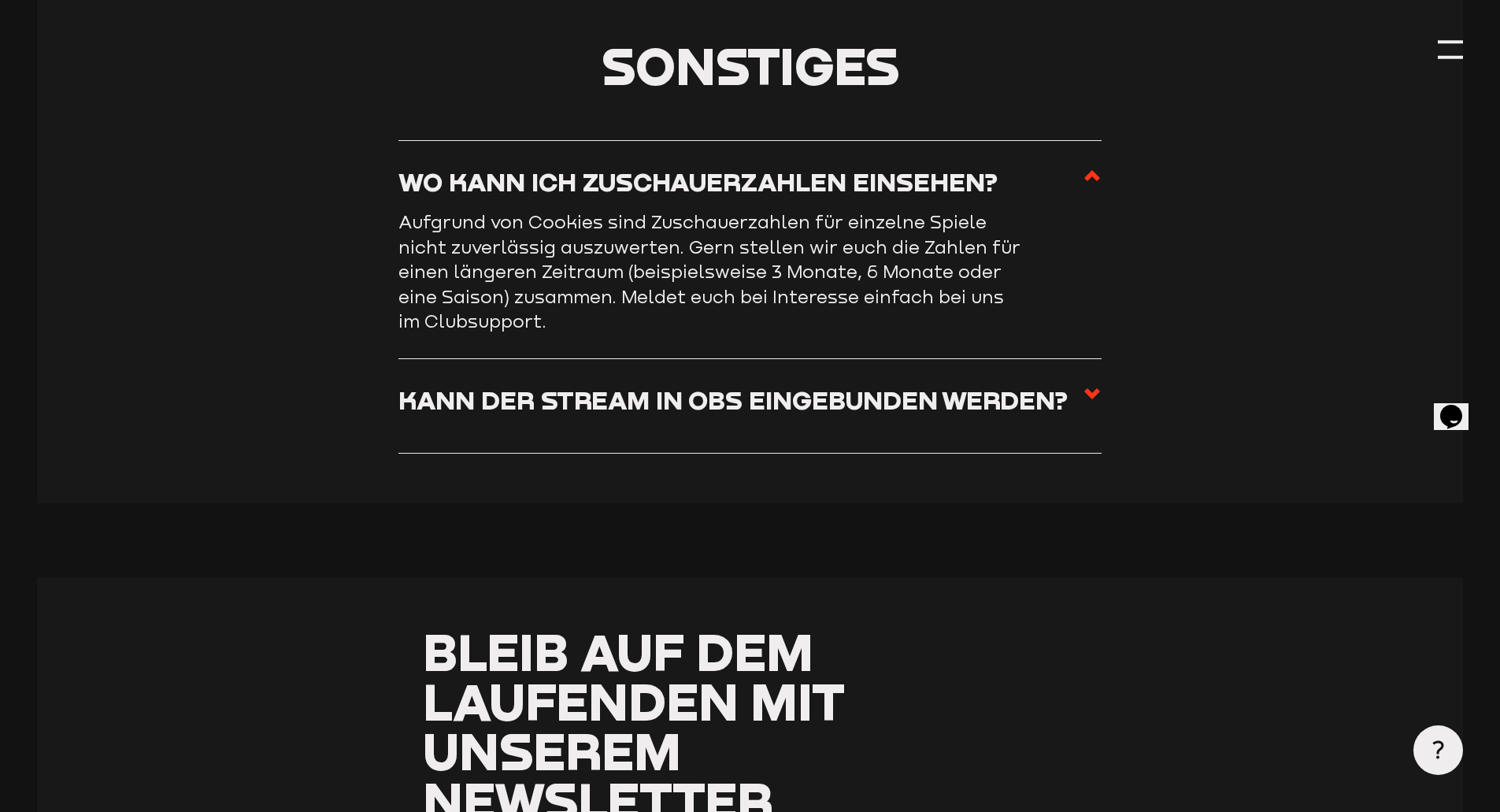
scroll to position [9691, 0]
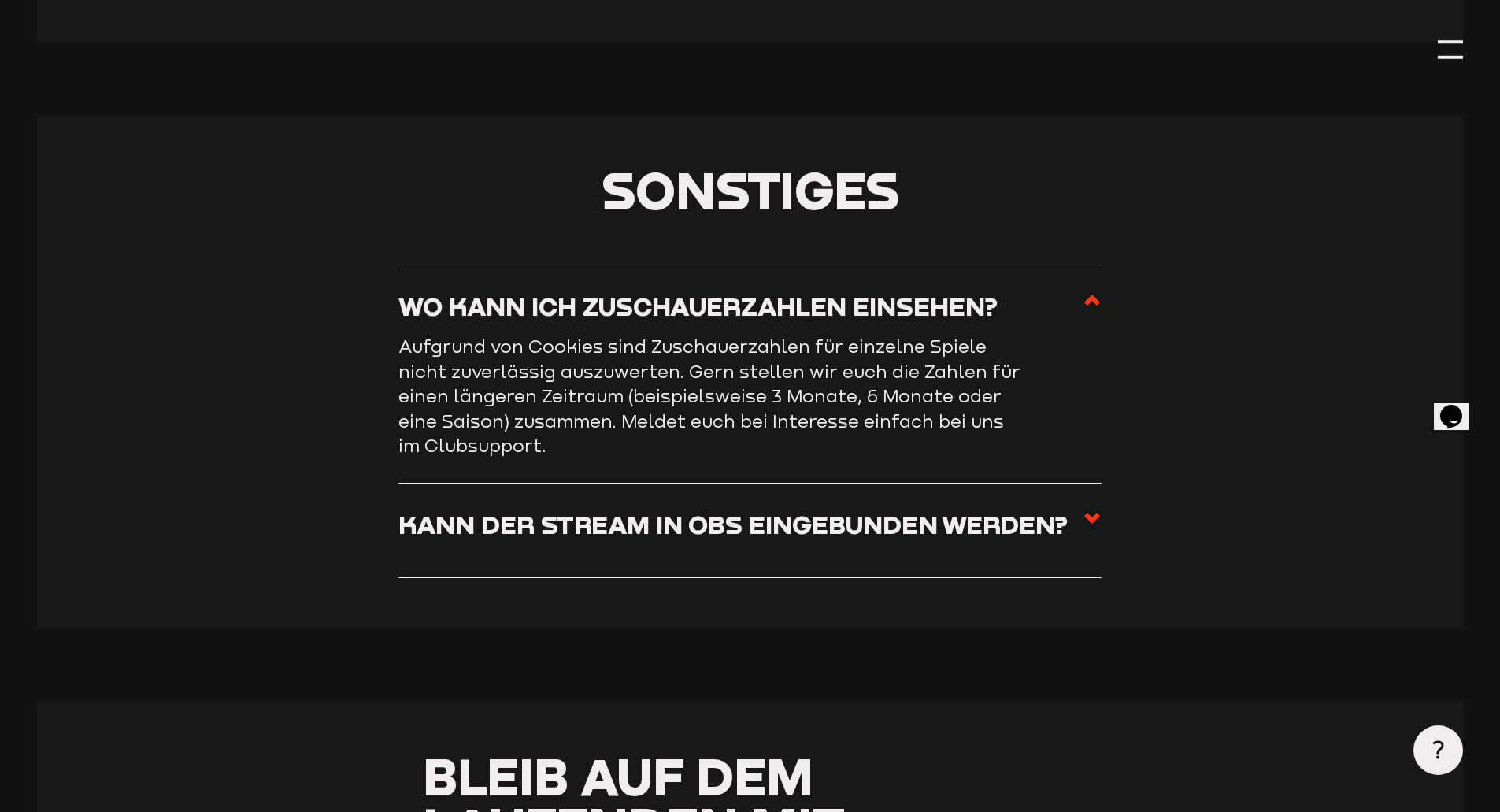
click at [1101, 334] on span at bounding box center [1092, 312] width 19 height 44
click at [0, 0] on input "Wo kann ich Zuschauerzahlen einsehen?" at bounding box center [0, 0] width 0 height 0
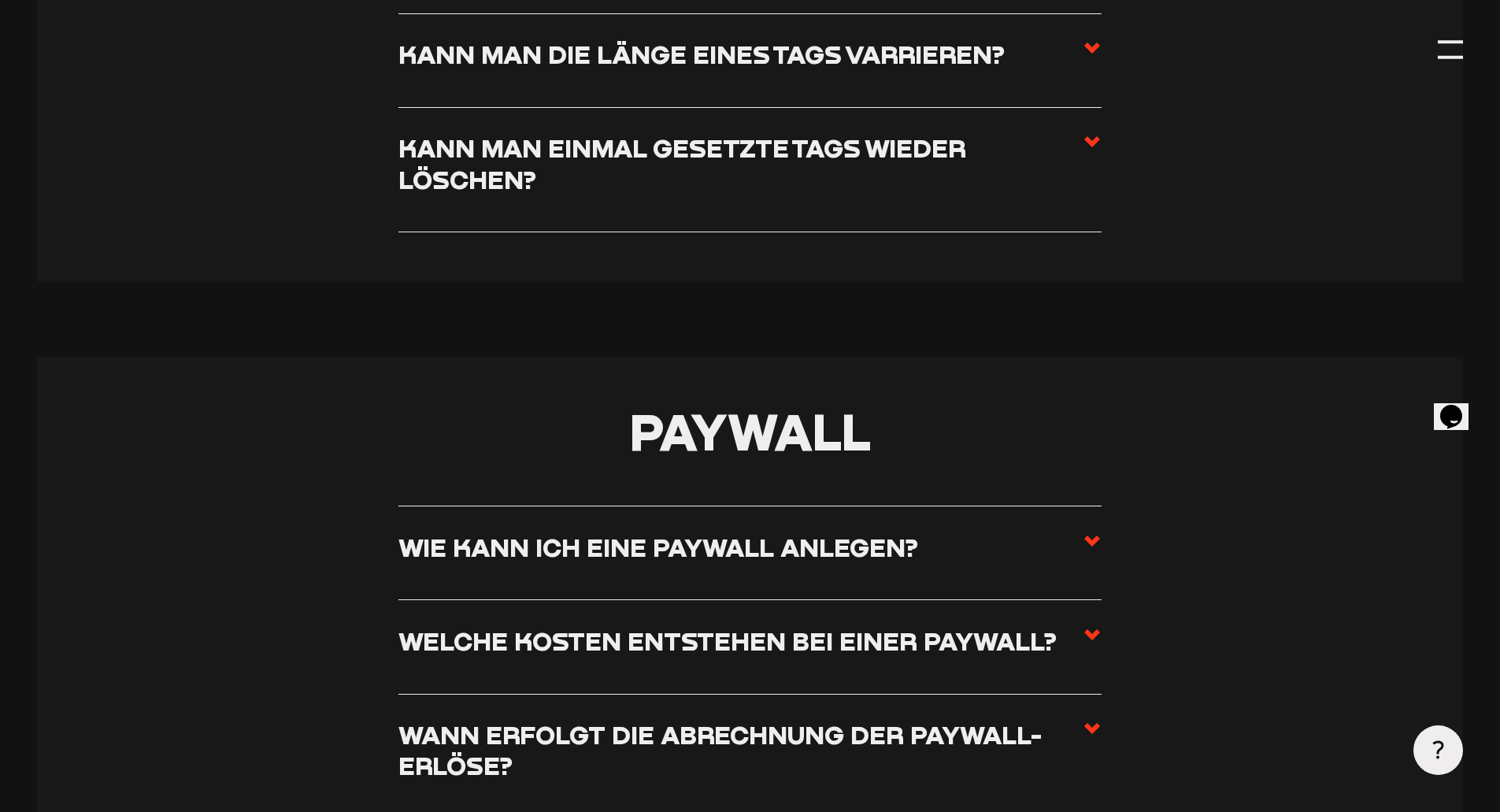
scroll to position [5045, 0]
